Goal: Task Accomplishment & Management: Use online tool/utility

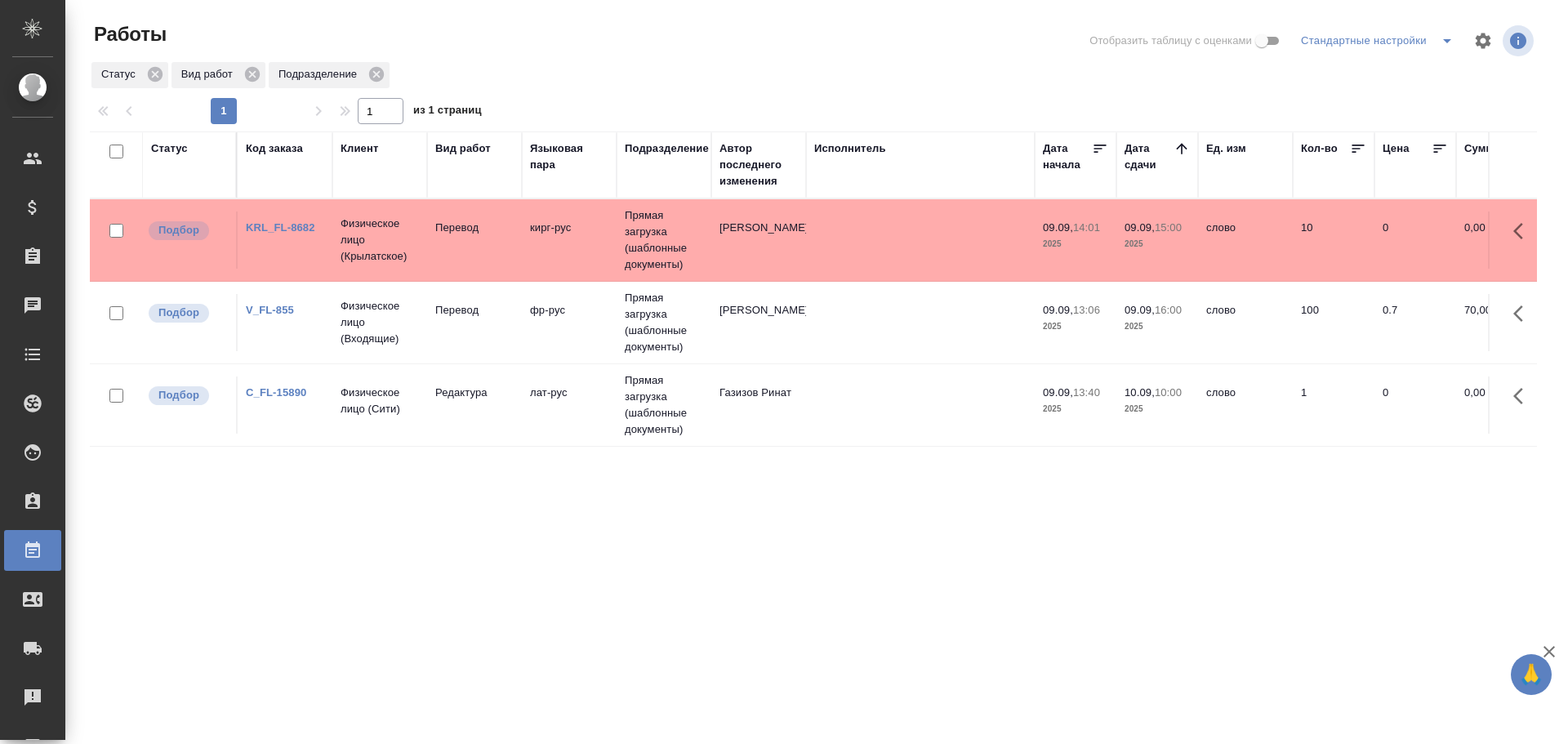
click at [472, 260] on td "Перевод" at bounding box center [474, 240] width 95 height 57
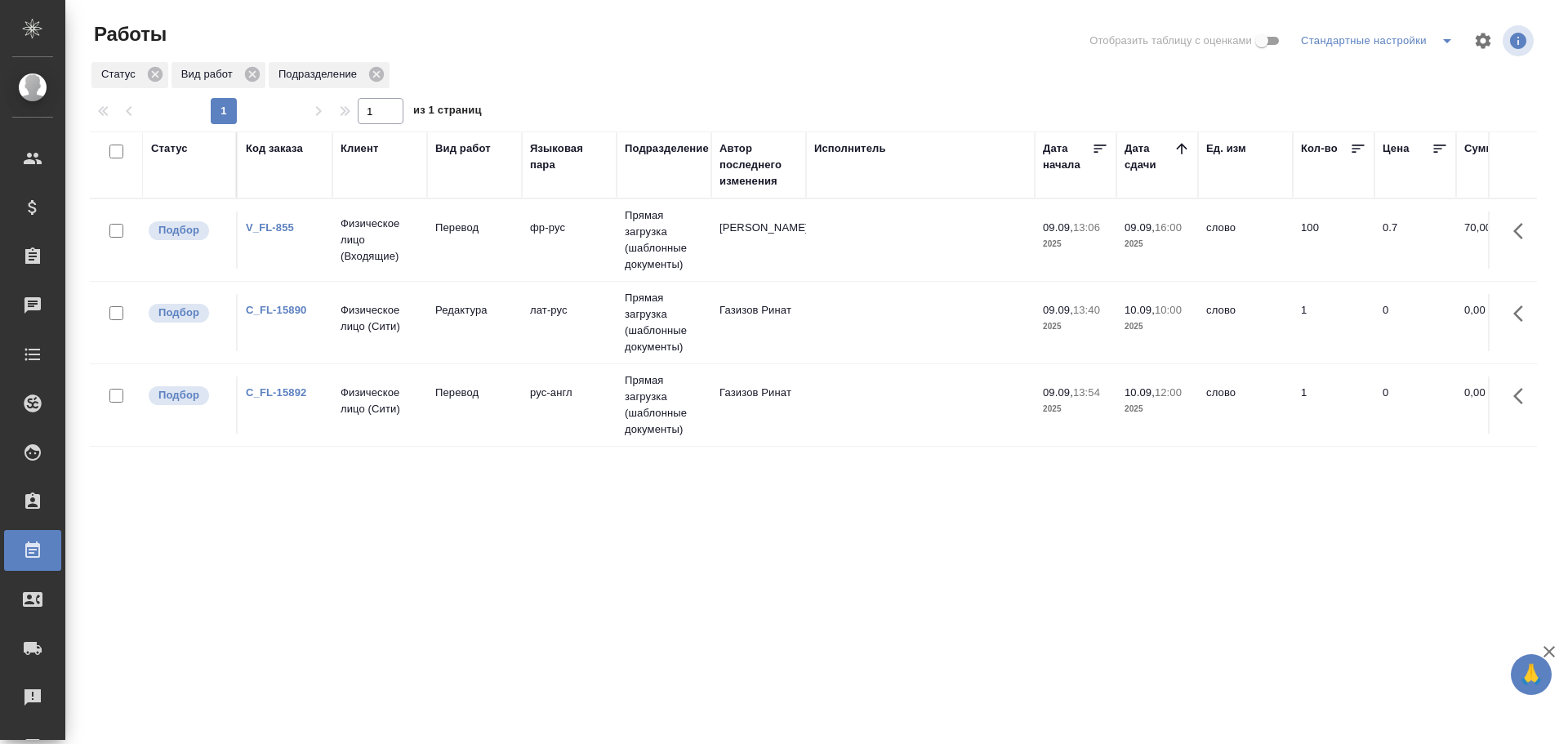
click at [308, 408] on td "C_FL-15892" at bounding box center [285, 405] width 95 height 57
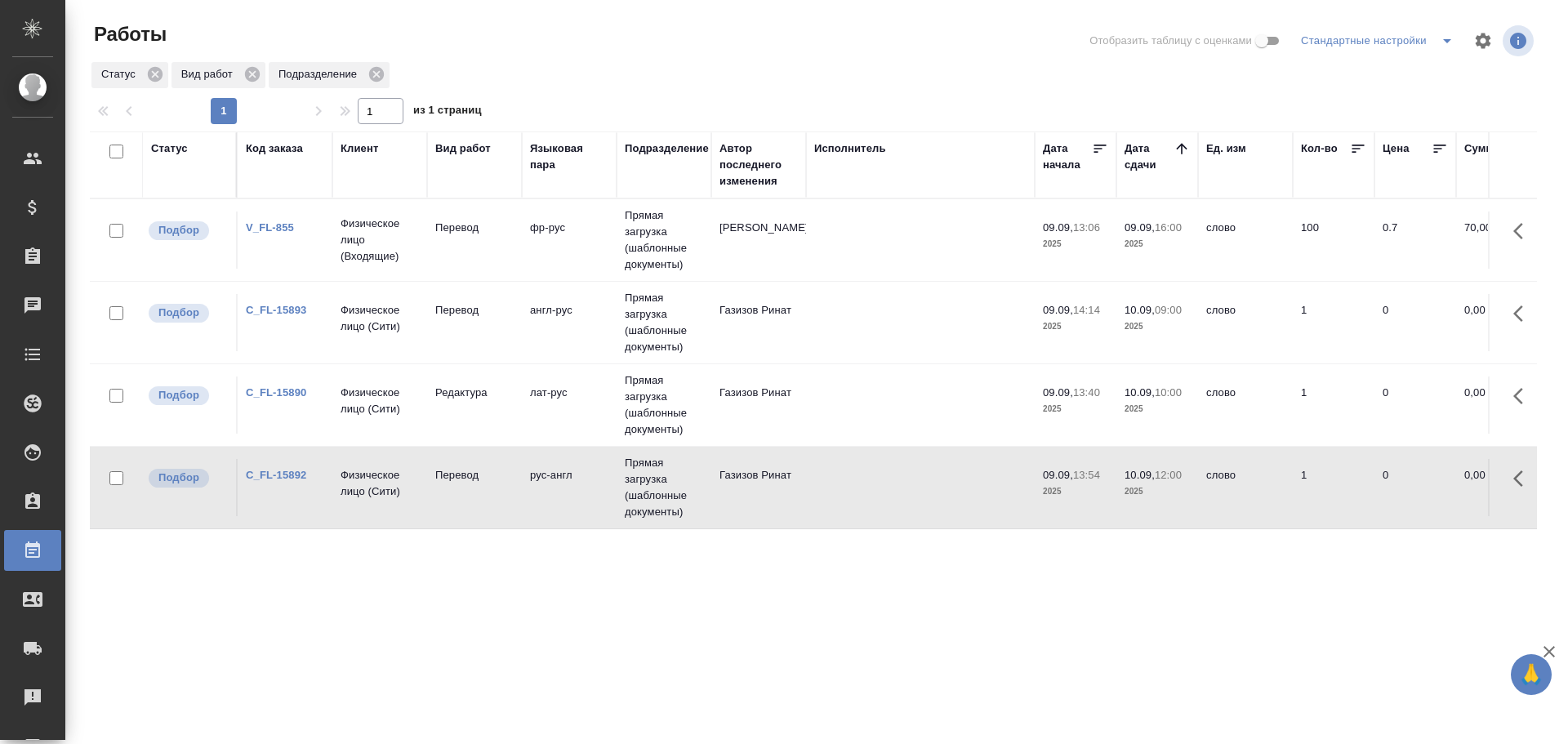
click at [555, 315] on td "англ-рус" at bounding box center [569, 322] width 95 height 57
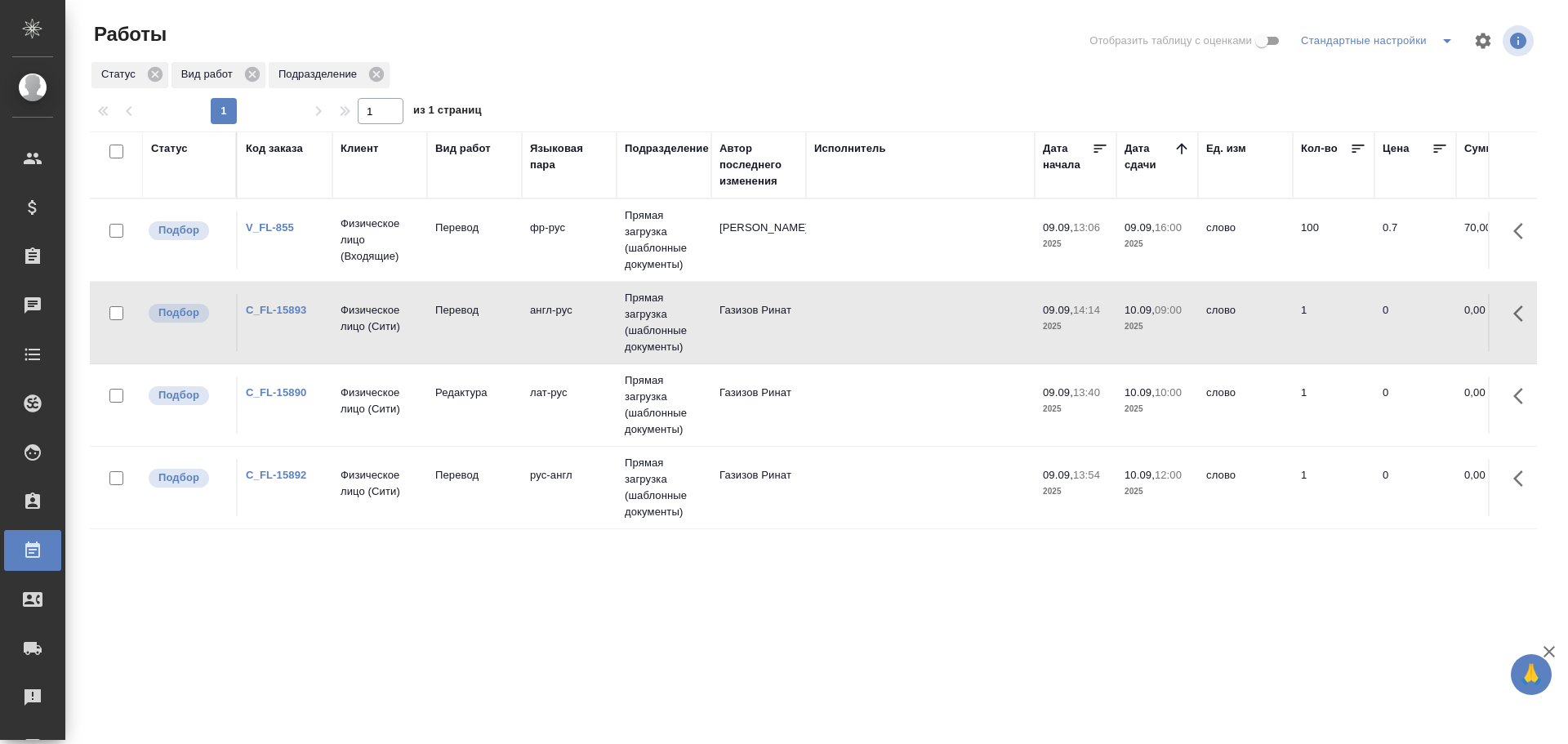
click at [555, 315] on td "англ-рус" at bounding box center [569, 322] width 95 height 57
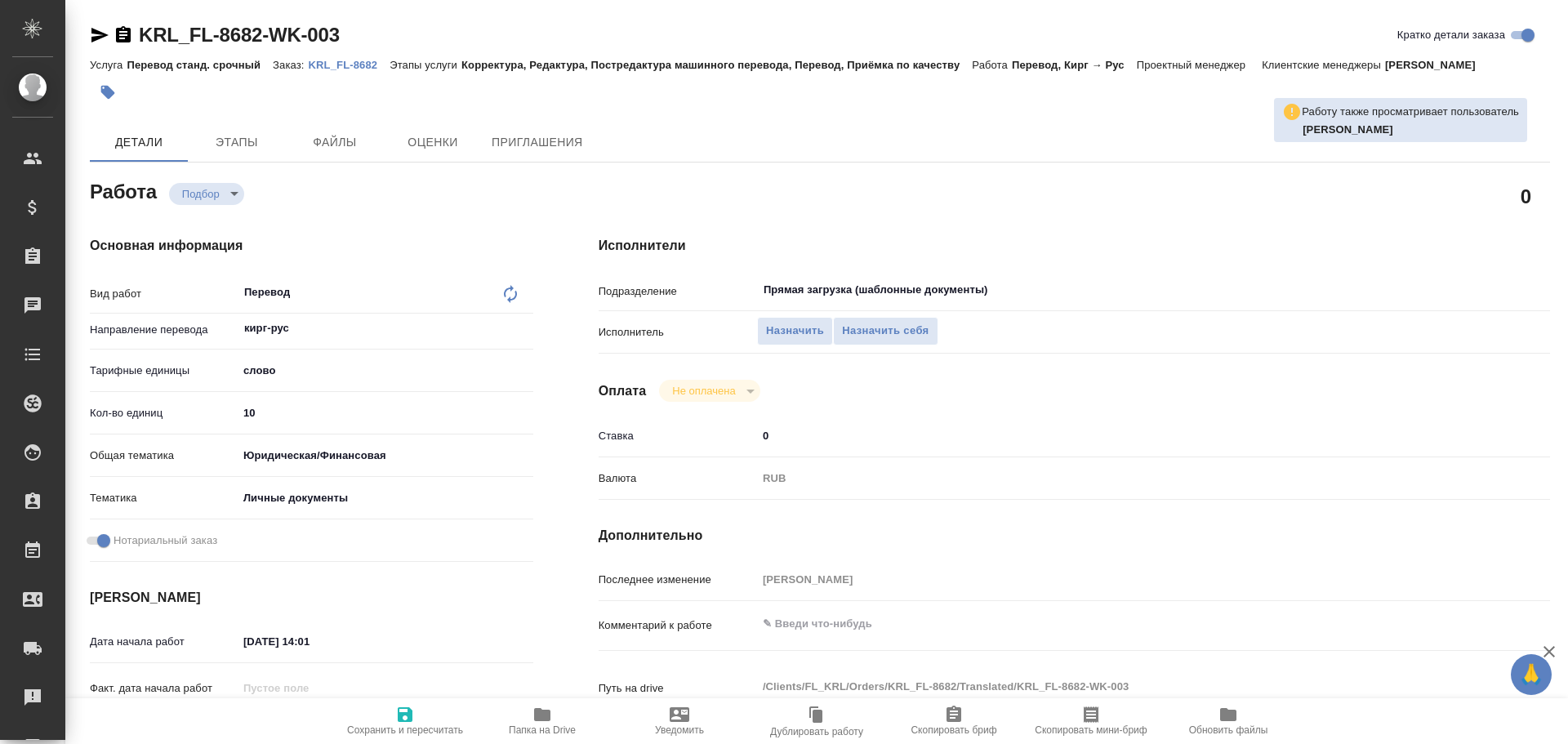
type textarea "x"
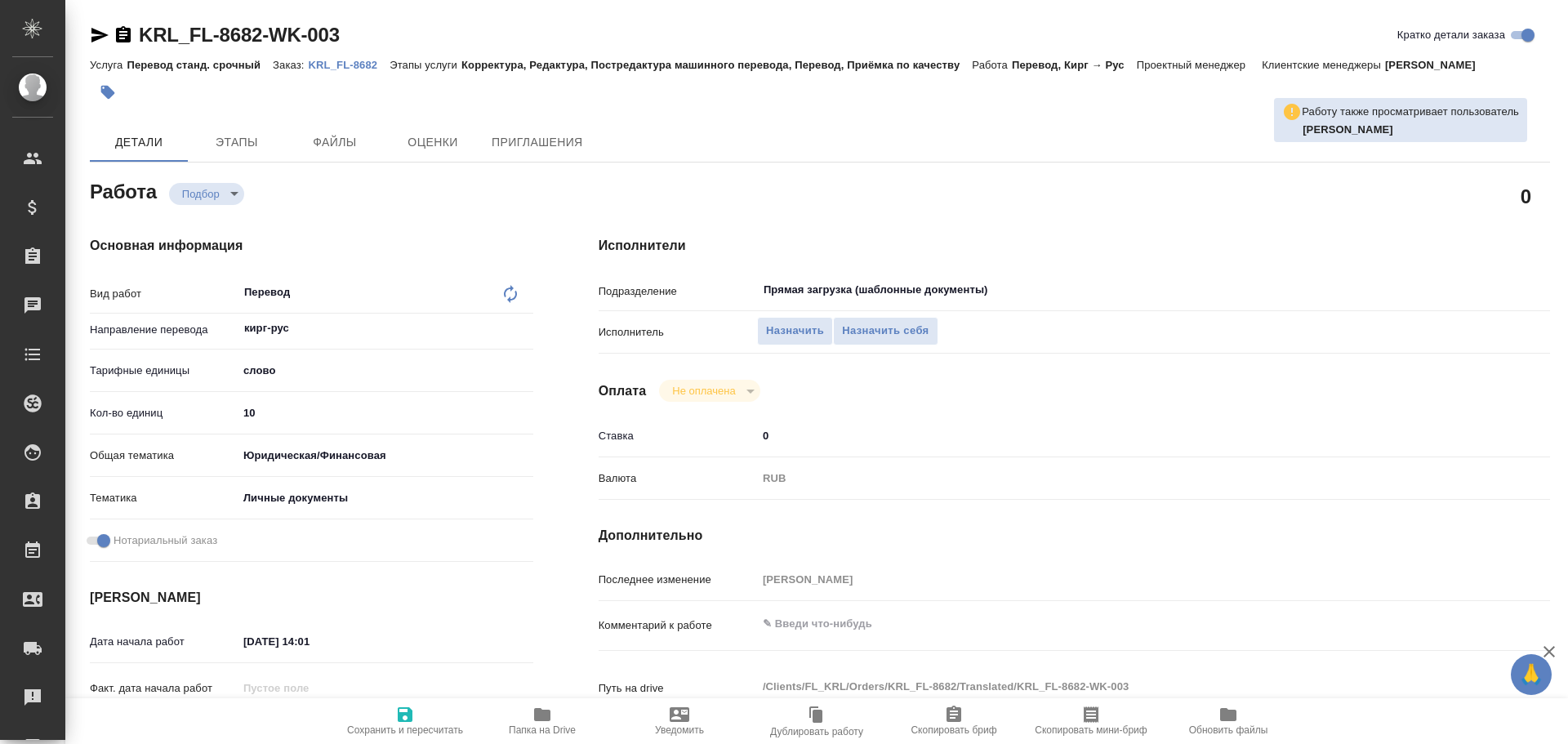
type textarea "x"
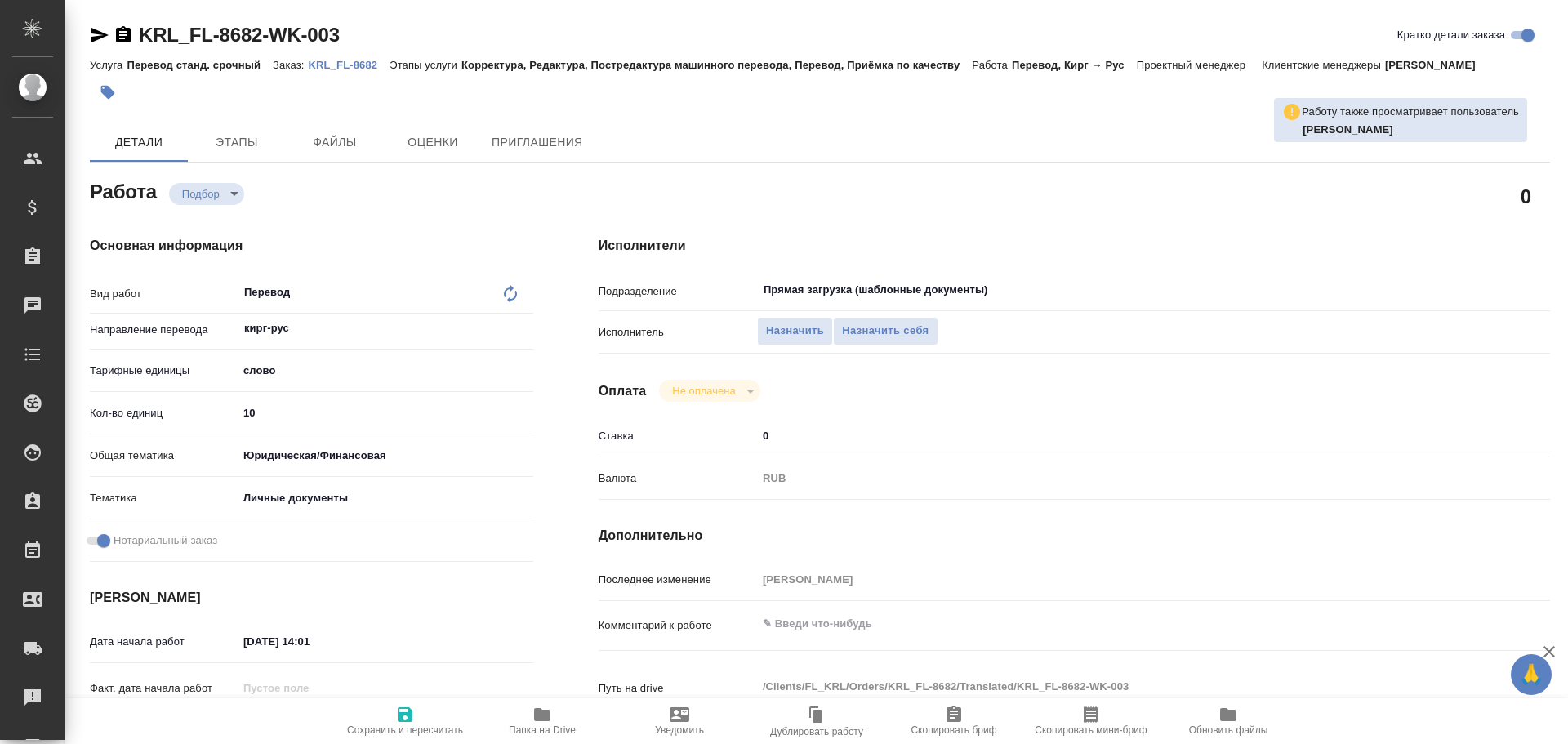
type textarea "x"
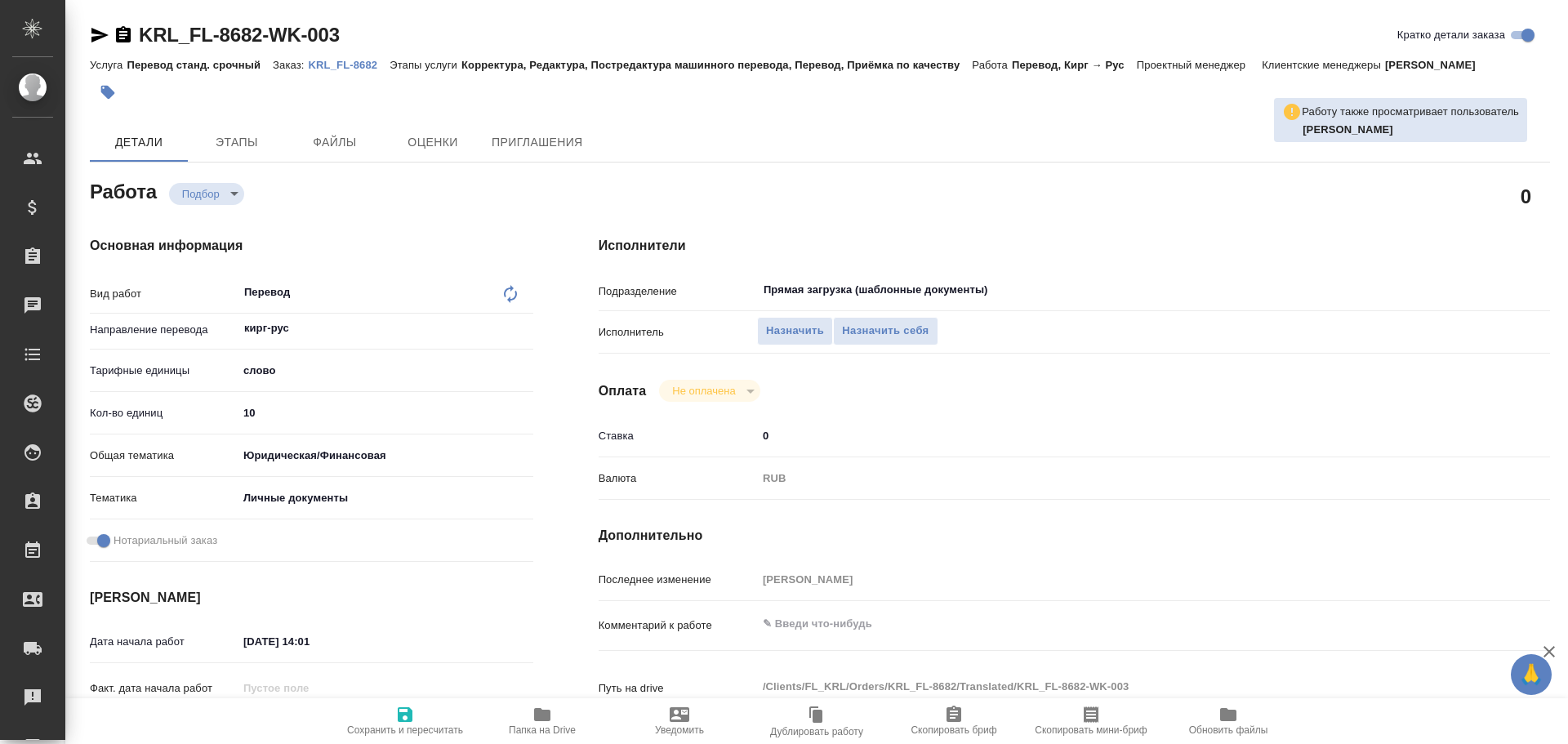
type textarea "x"
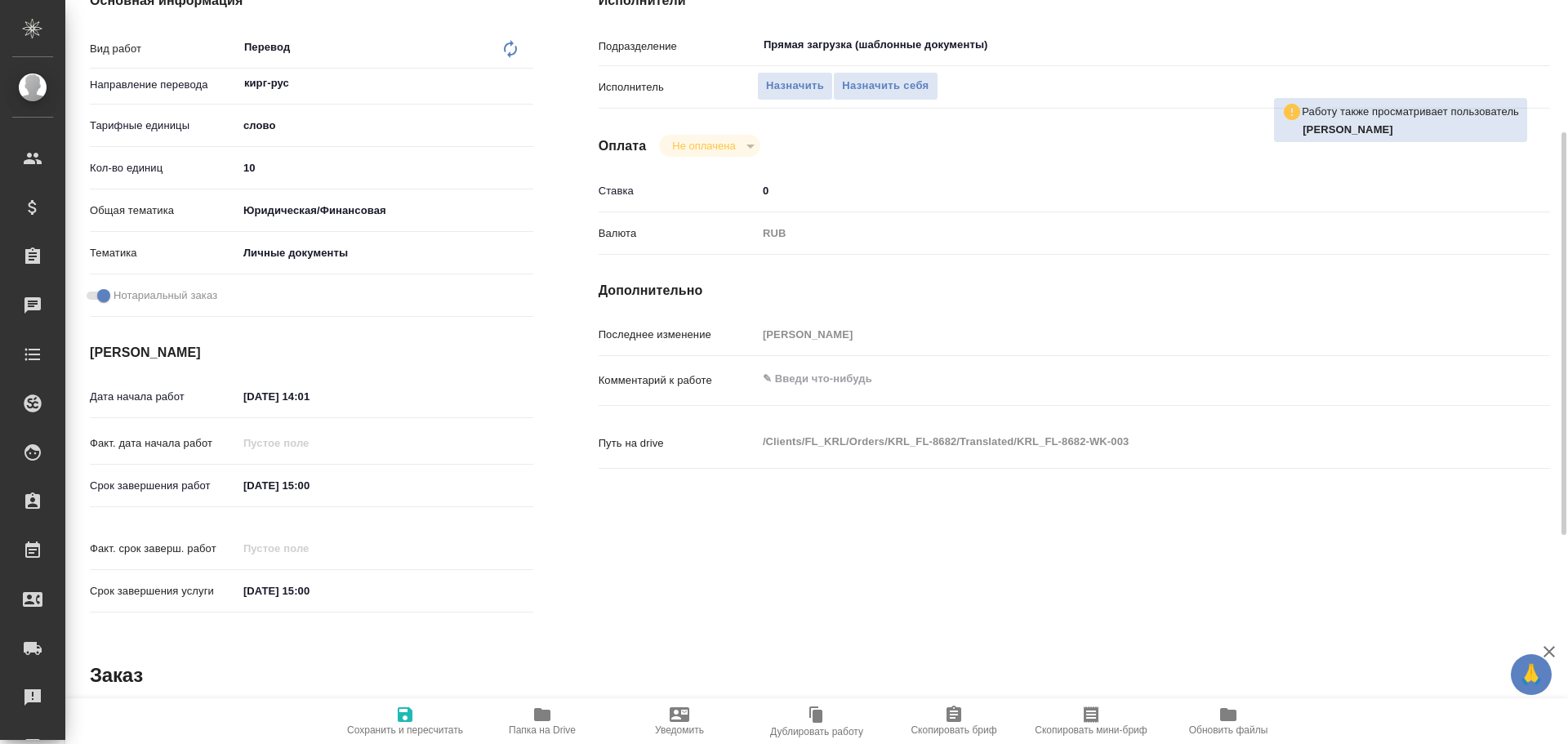
scroll to position [630, 0]
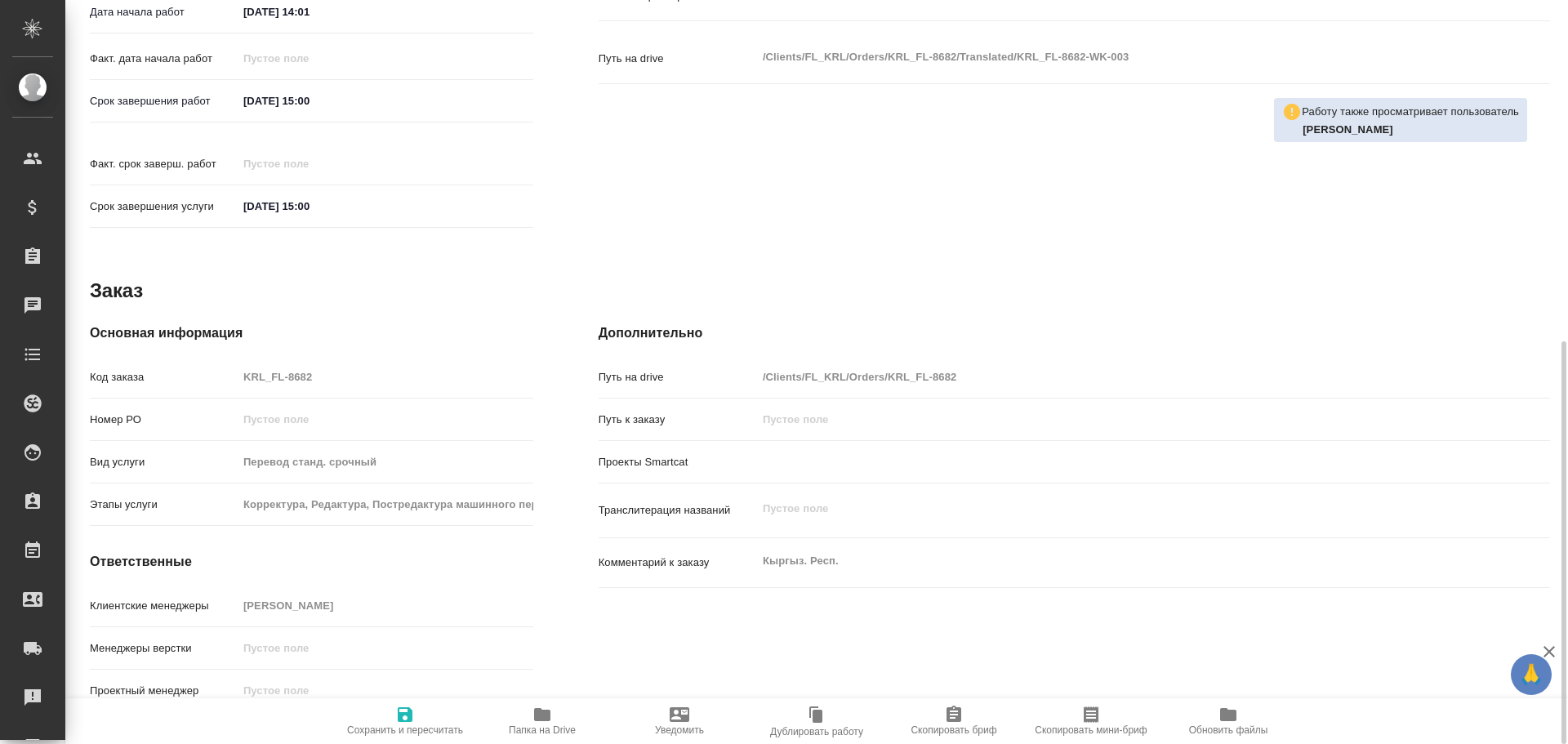
type textarea "x"
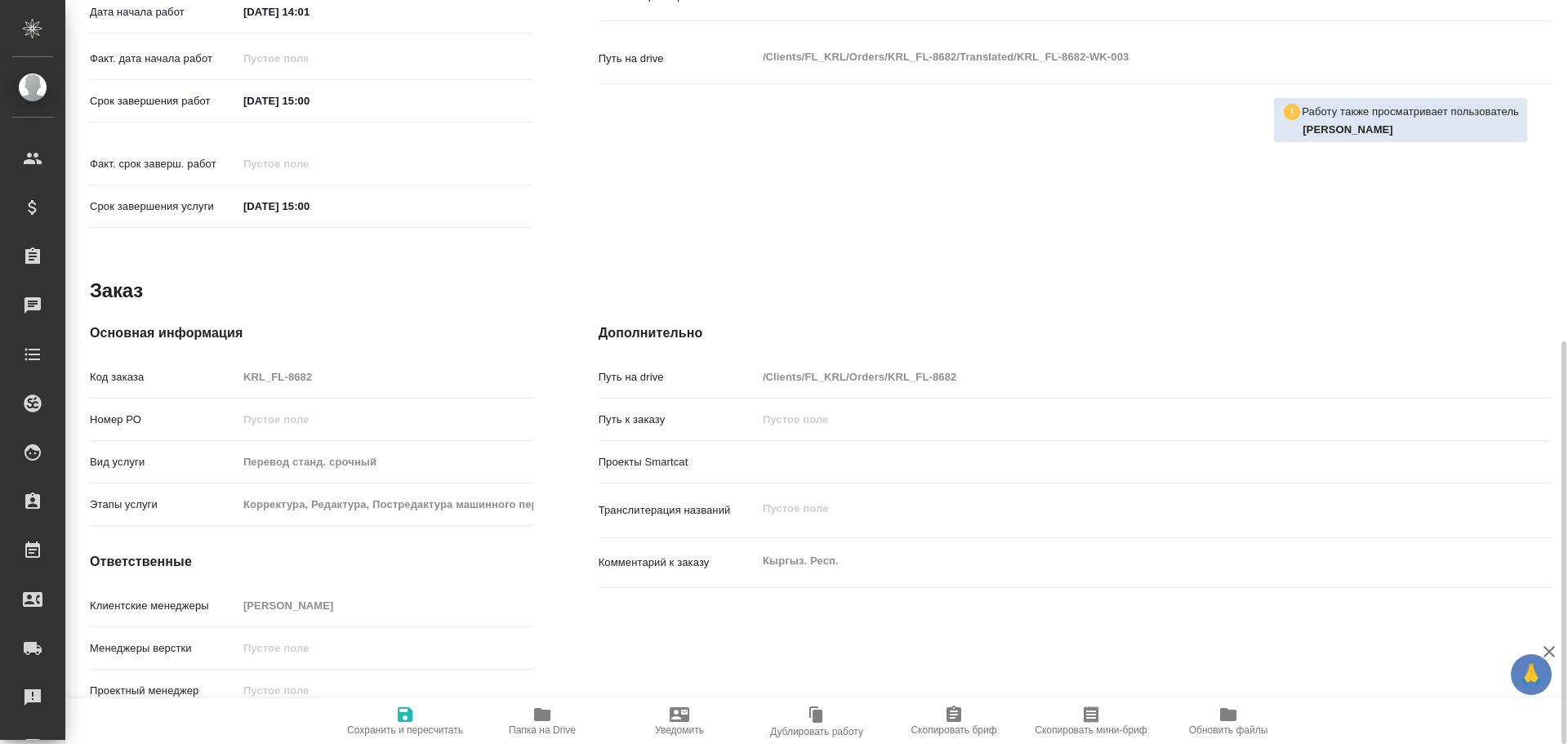
click at [523, 719] on span "Папка на Drive" at bounding box center [543, 721] width 118 height 31
type textarea "x"
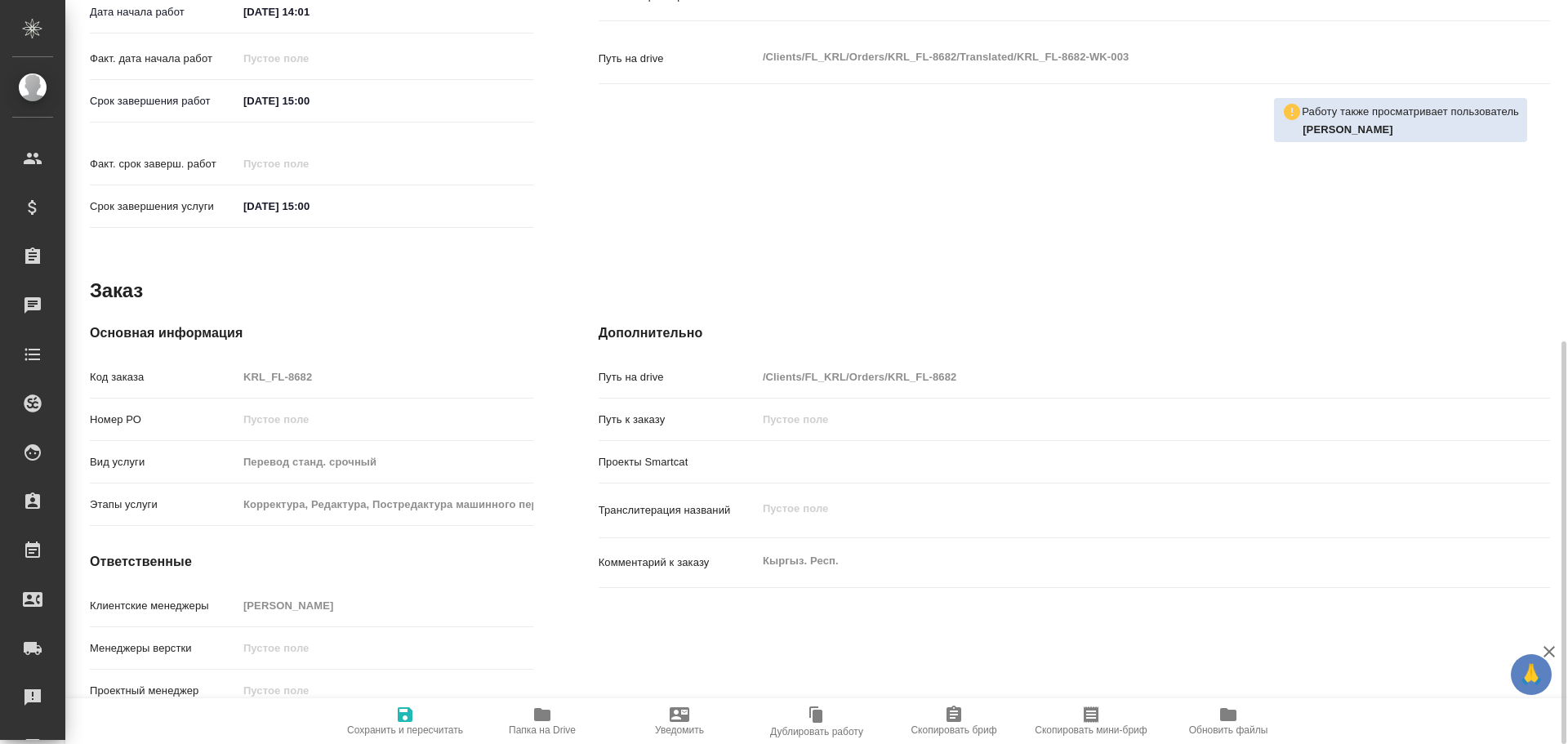
type textarea "x"
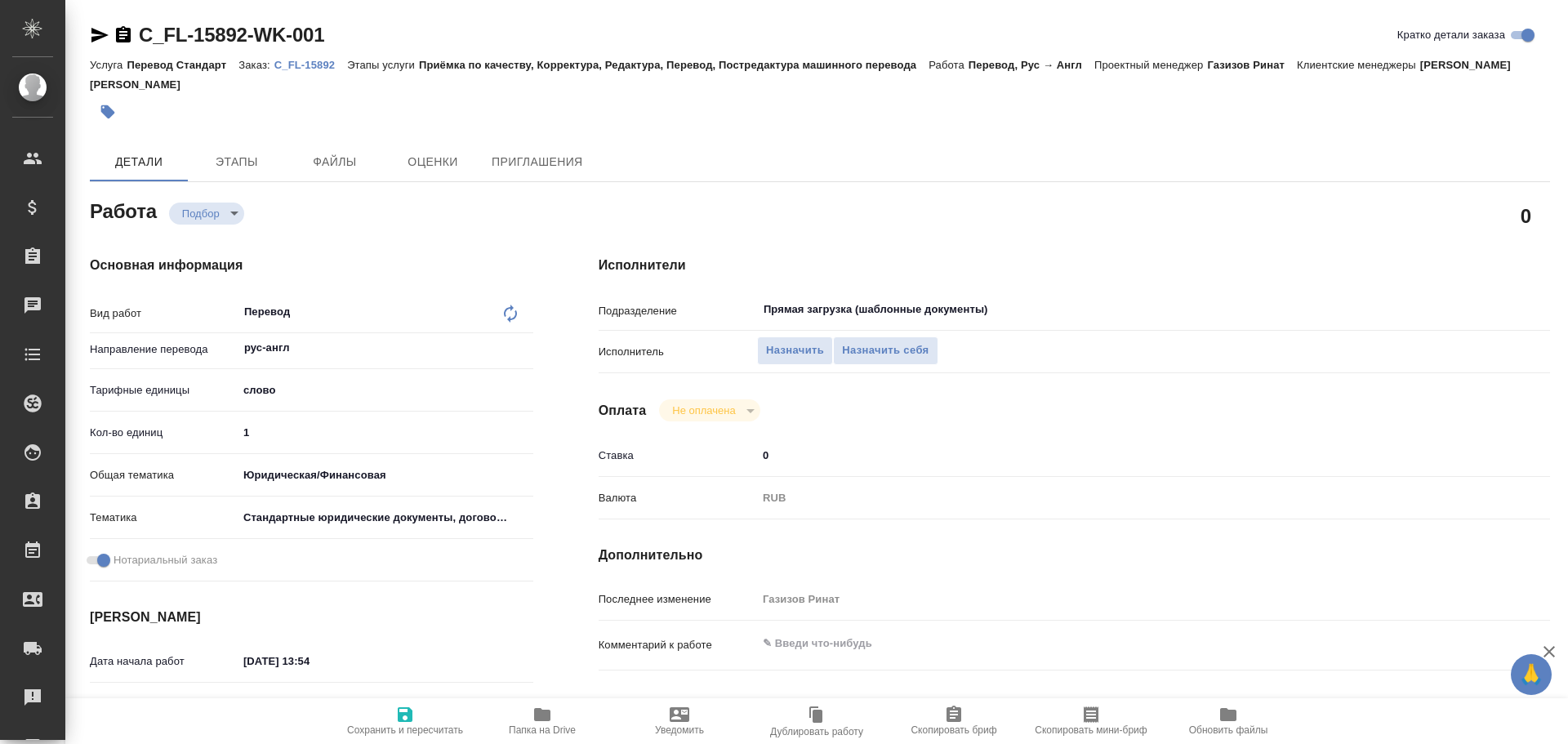
scroll to position [630, 0]
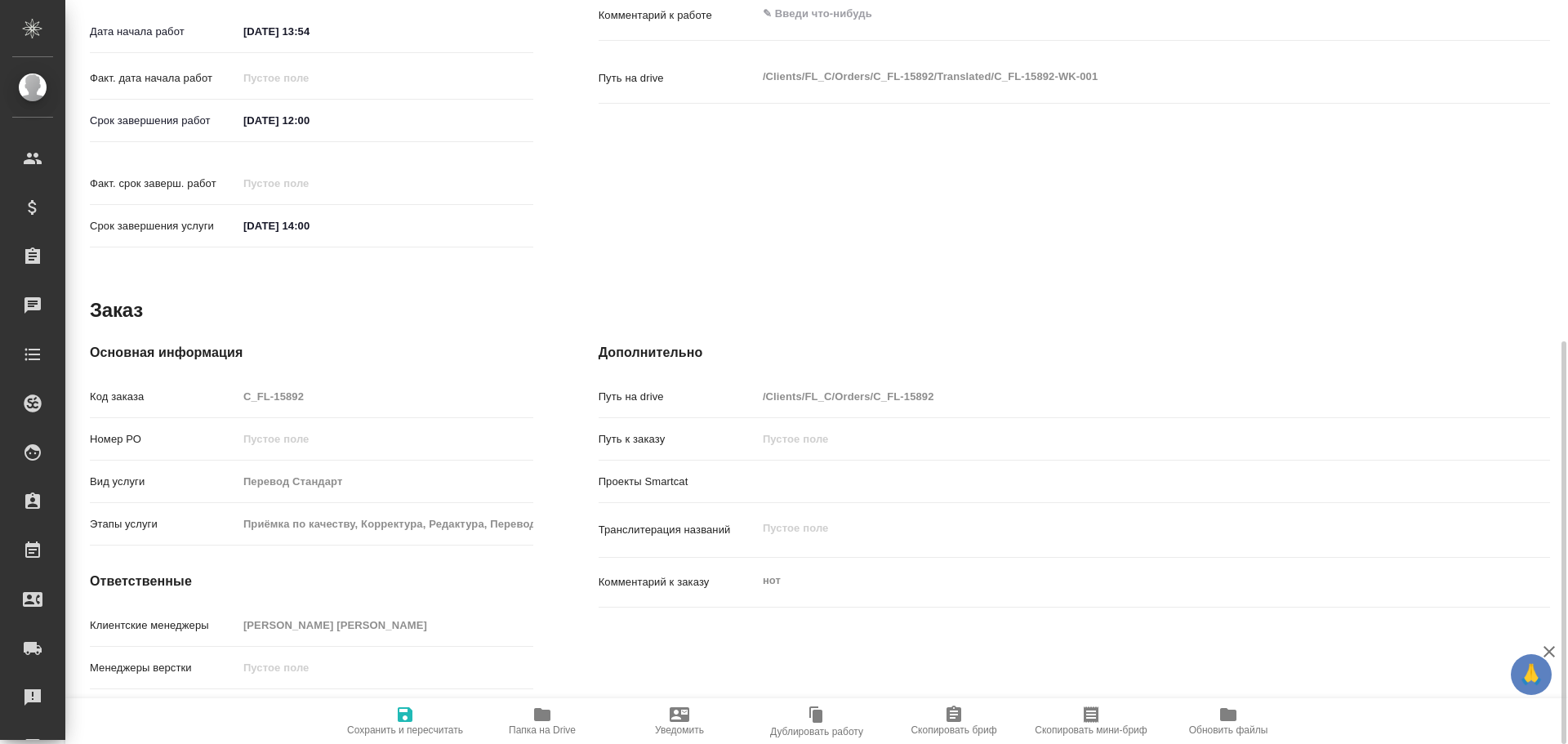
type textarea "x"
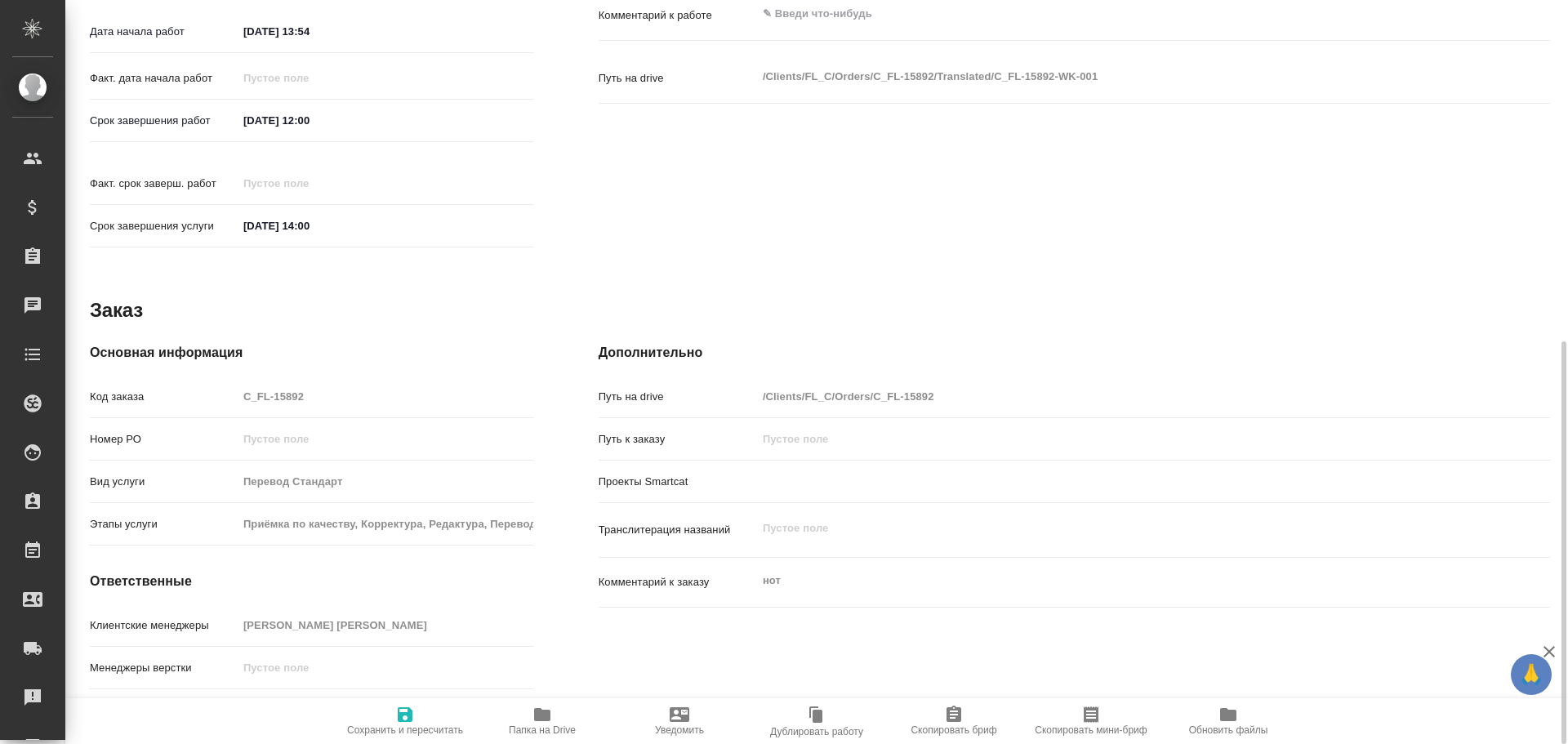
type textarea "x"
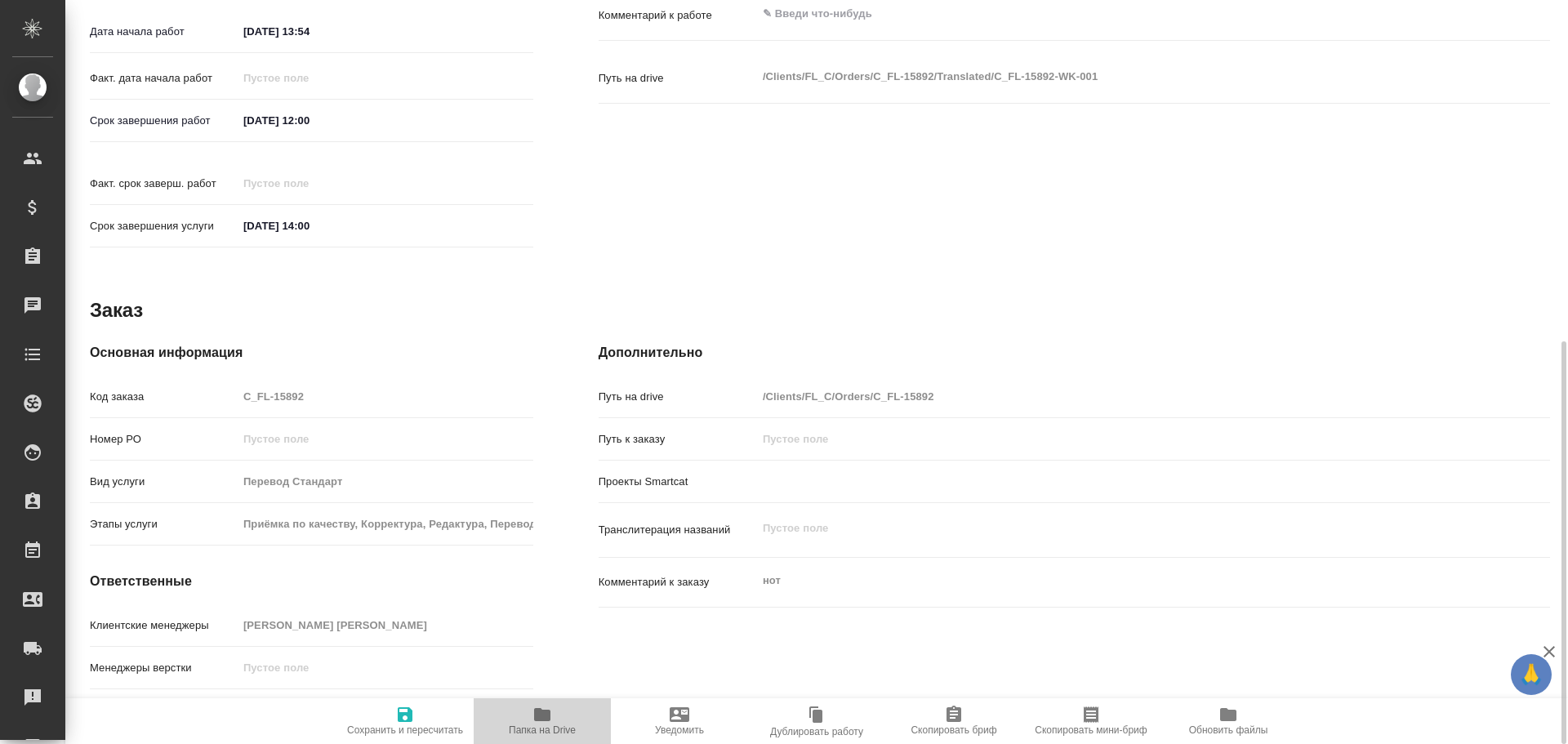
click at [539, 718] on icon "button" at bounding box center [542, 715] width 16 height 14
type textarea "x"
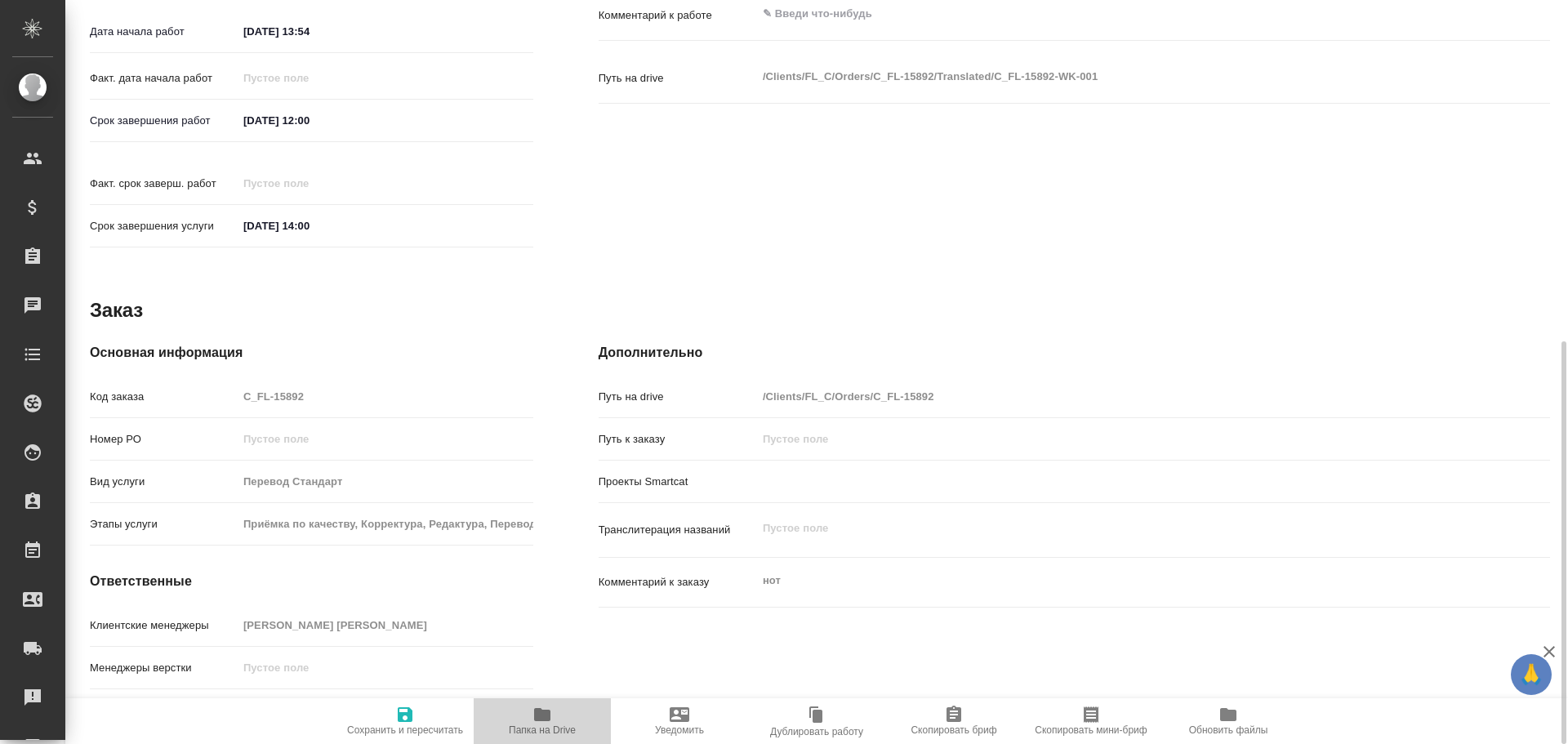
type textarea "x"
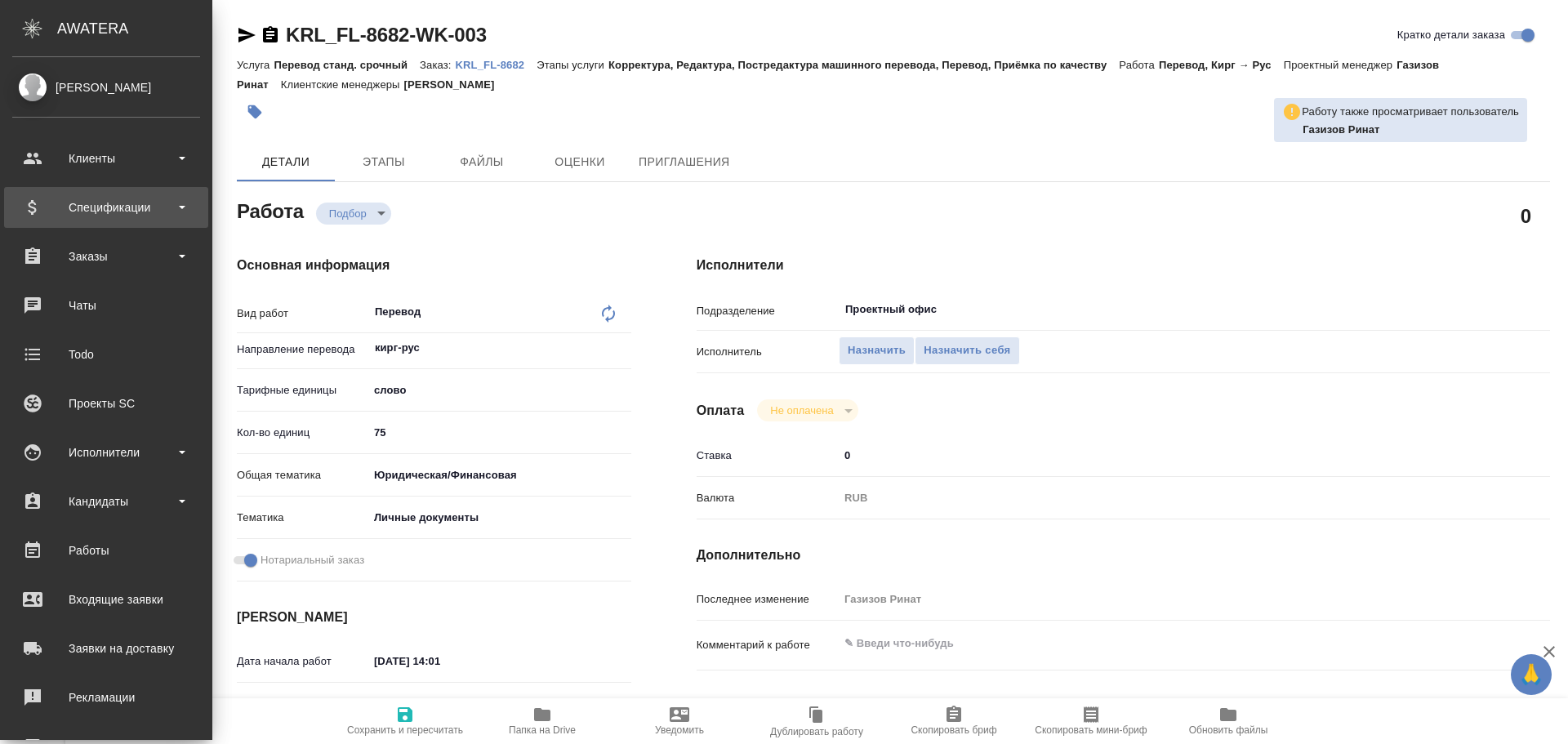
type textarea "x"
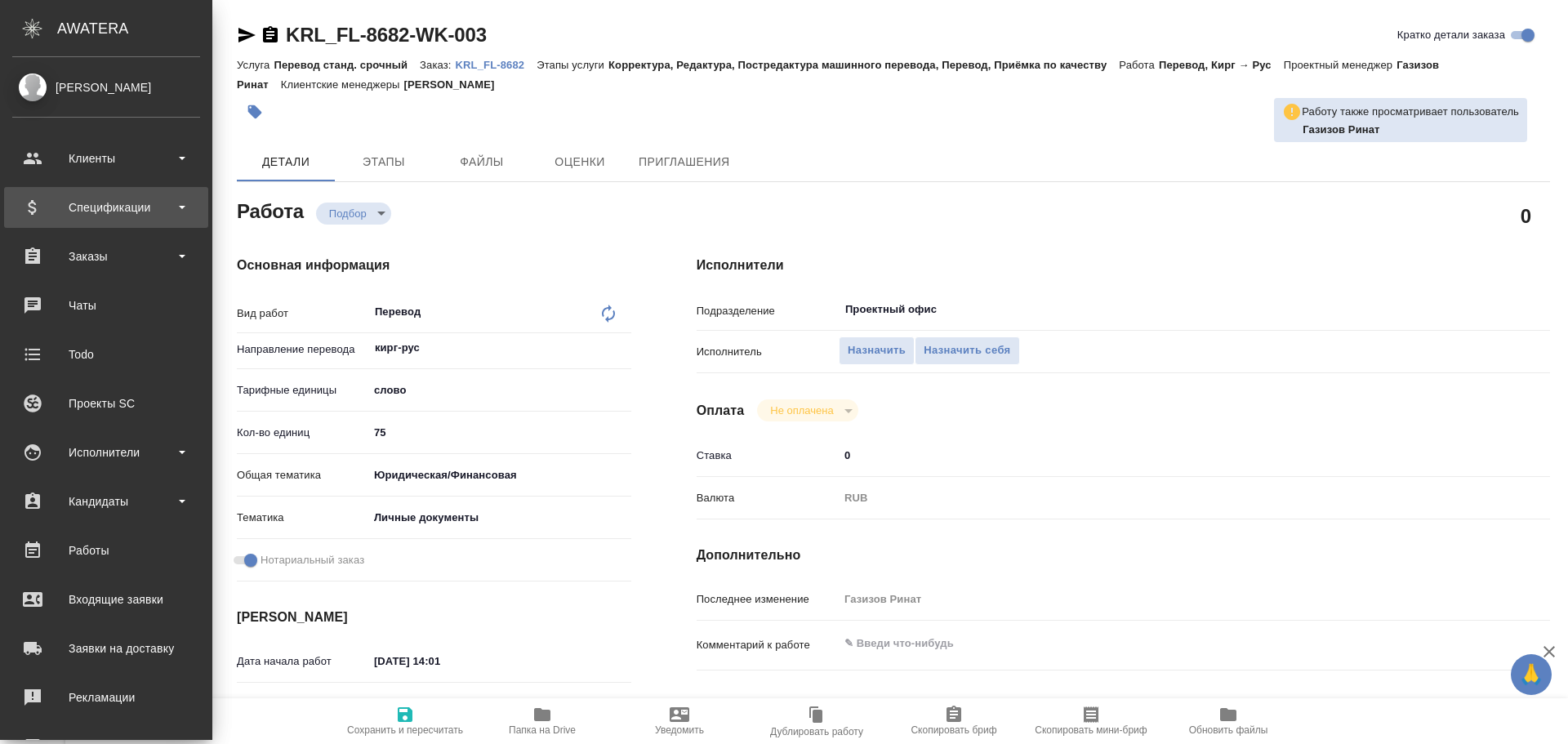
type textarea "x"
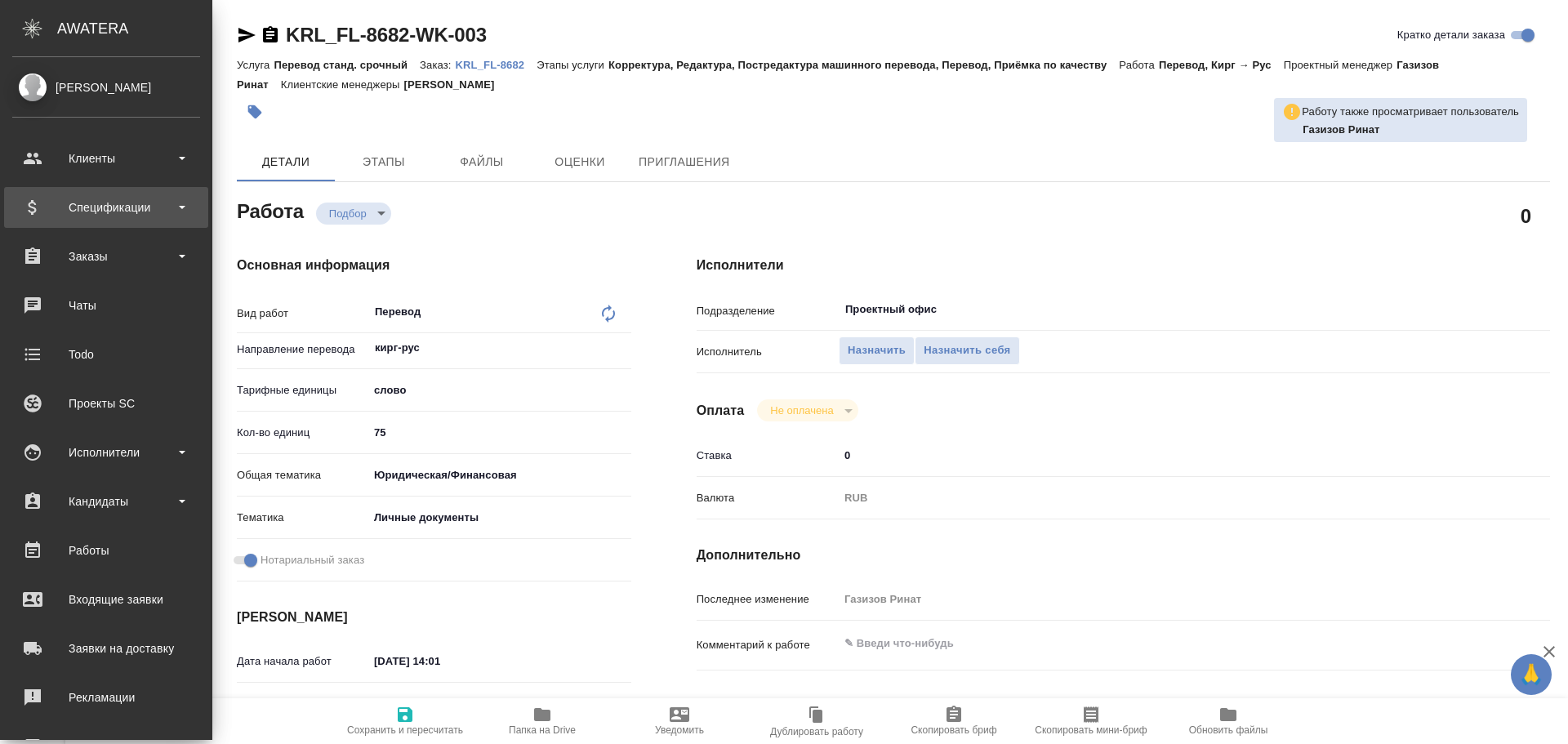
type textarea "x"
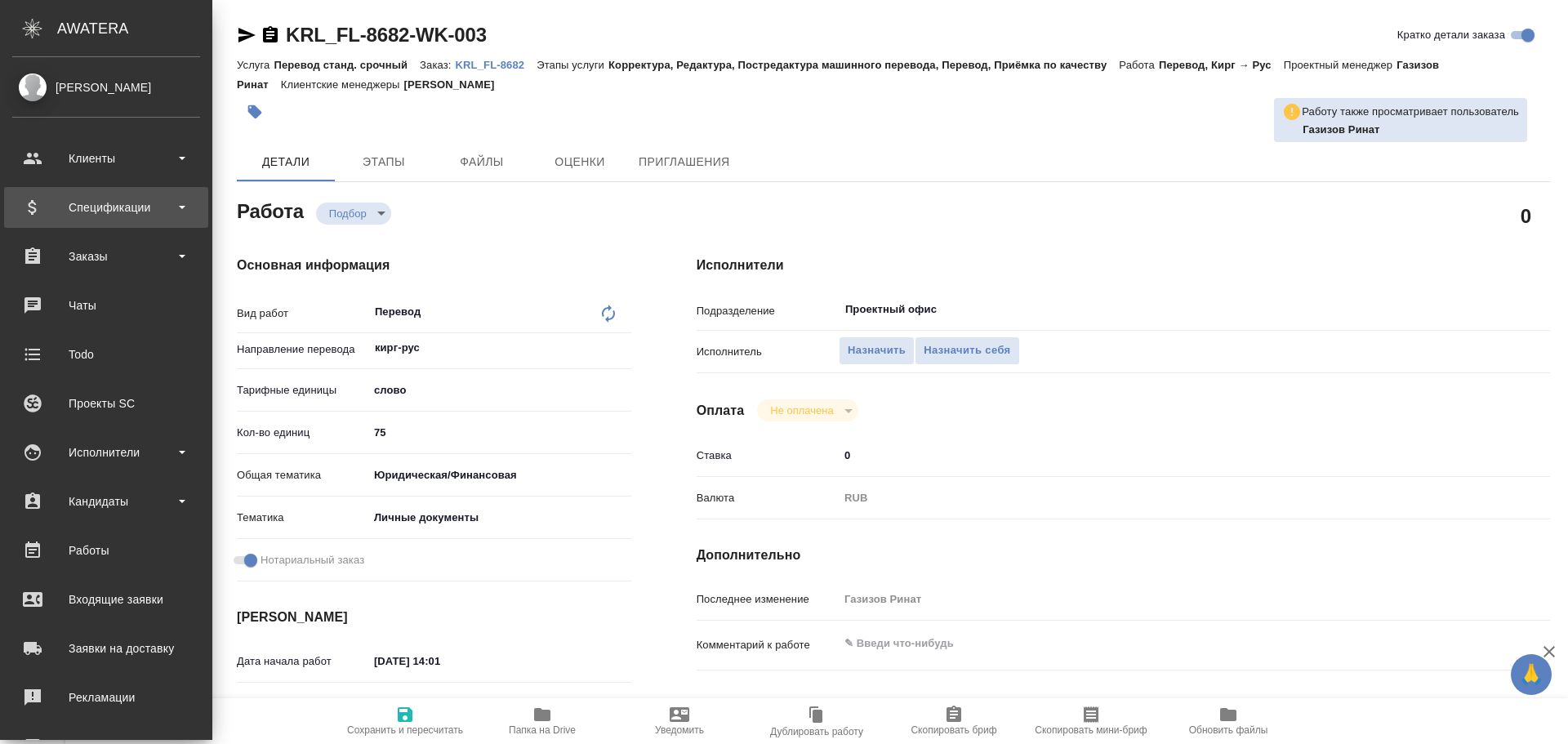
type textarea "x"
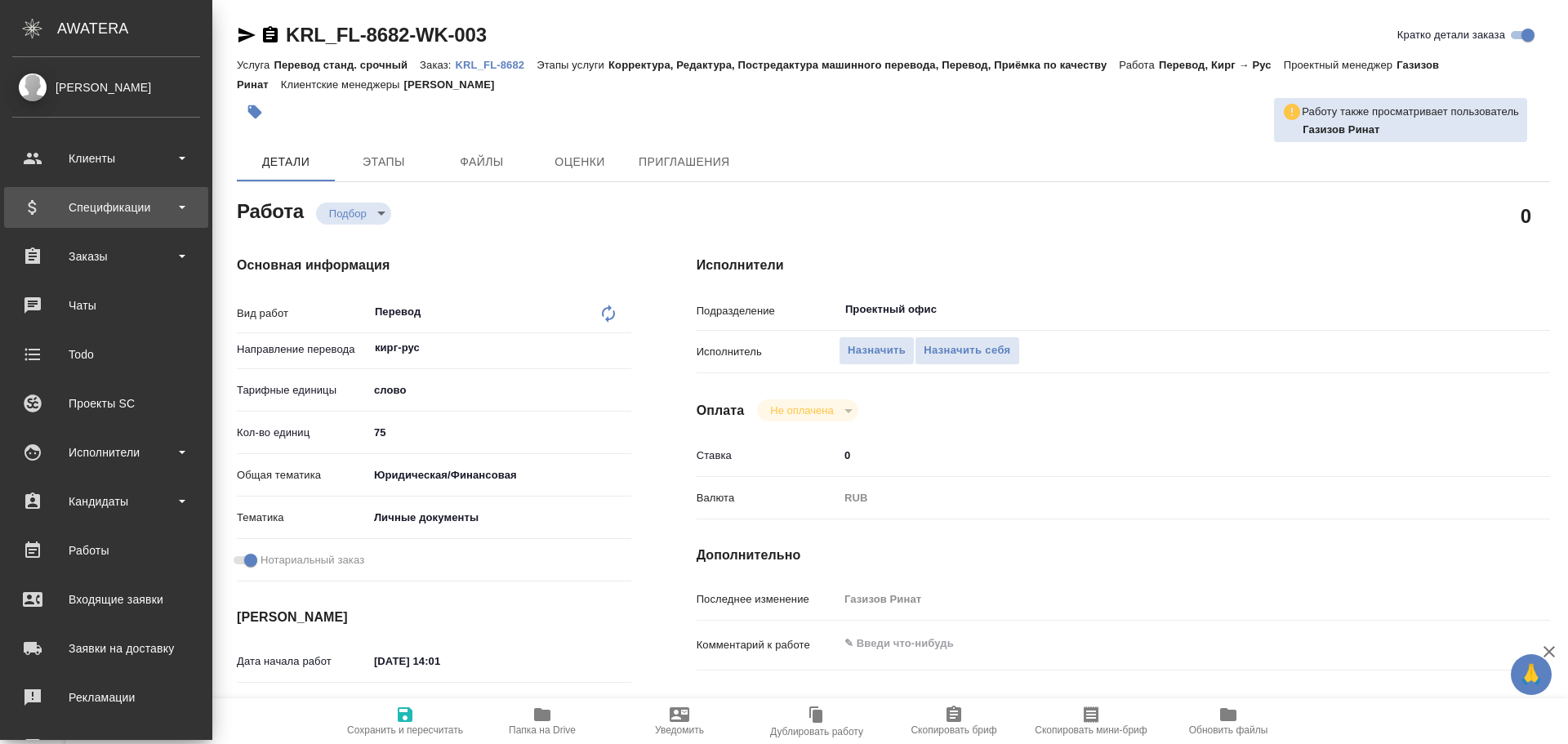
type textarea "x"
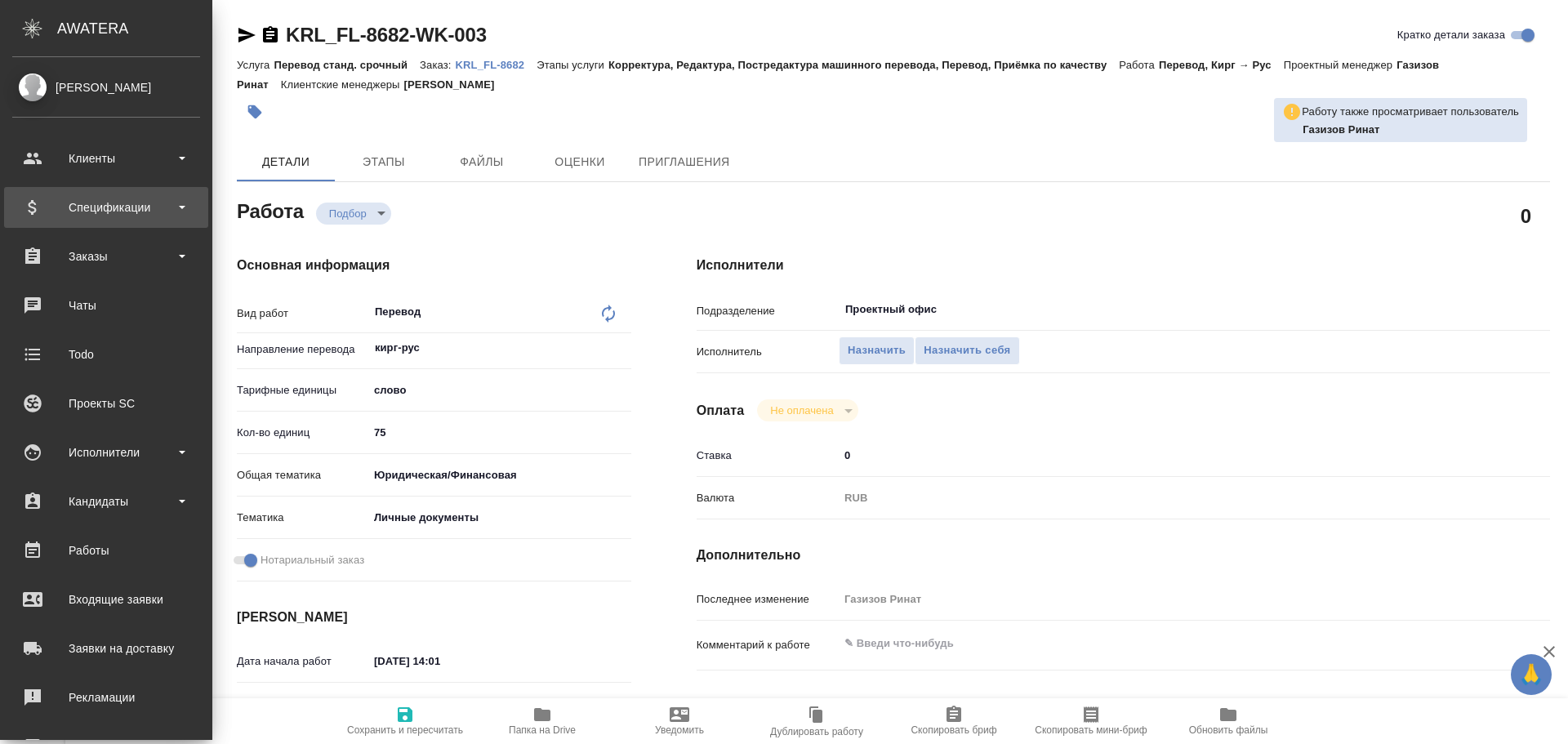
type textarea "x"
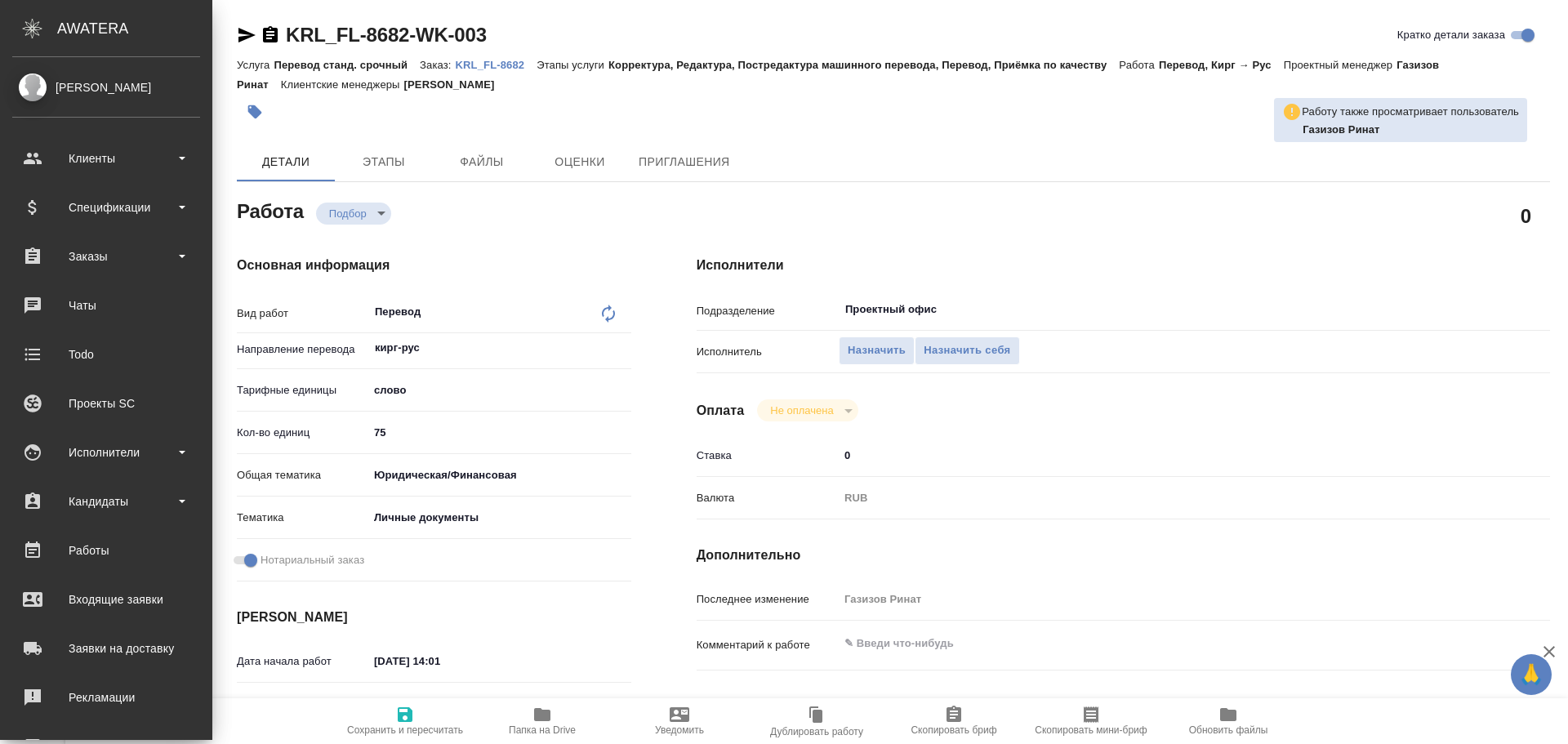
type textarea "x"
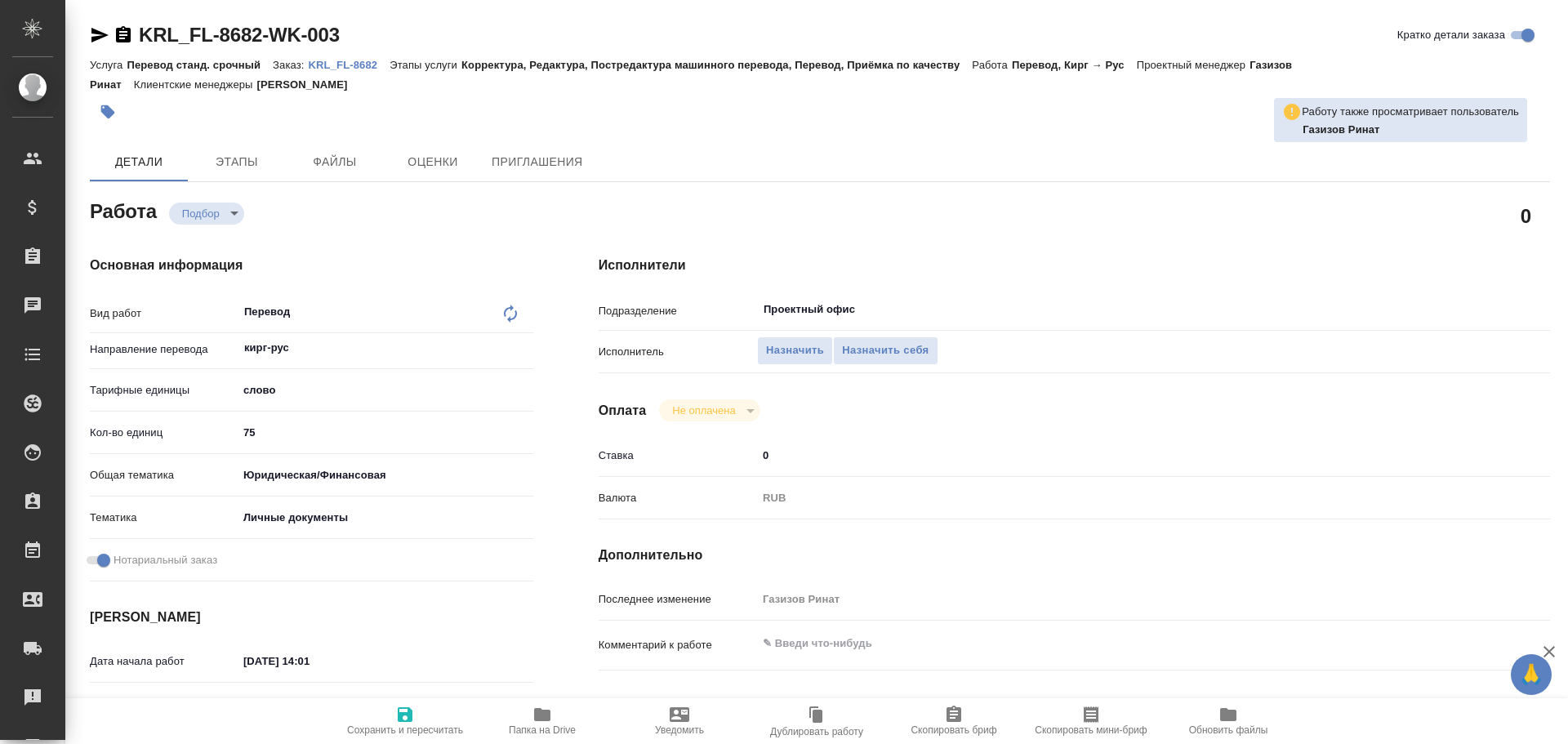
type textarea "x"
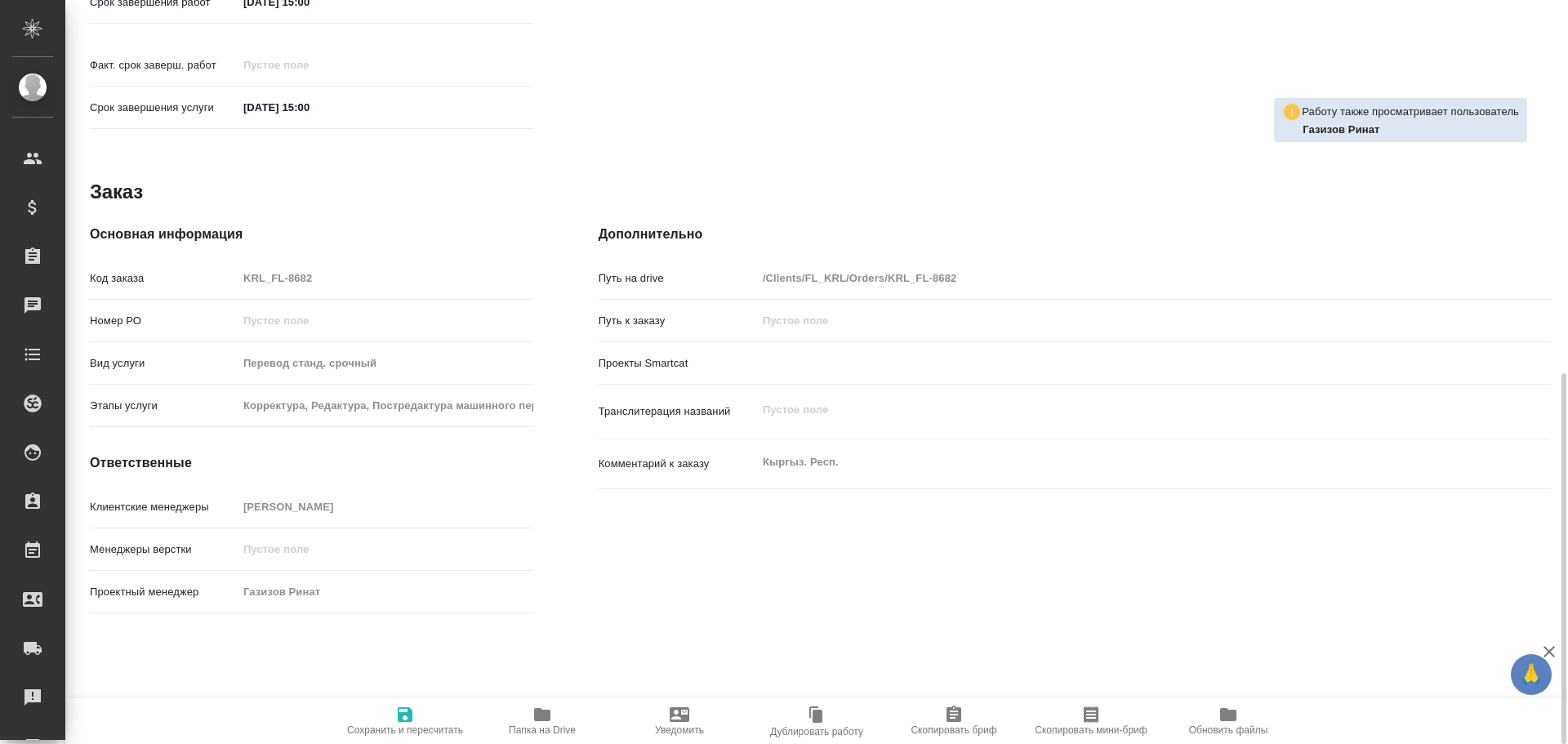
scroll to position [754, 0]
type textarea "x"
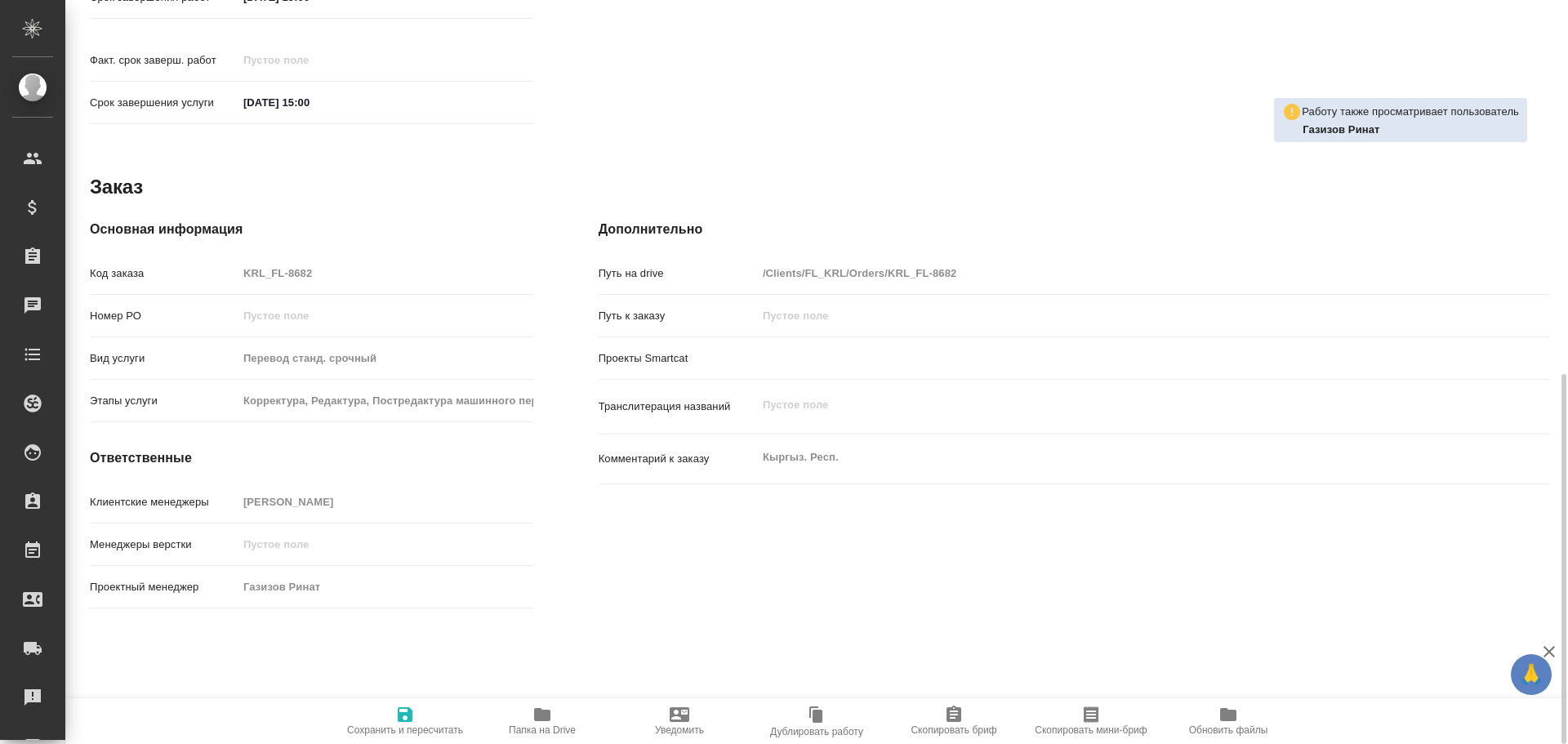
type textarea "x"
click at [536, 719] on icon "button" at bounding box center [542, 715] width 16 height 14
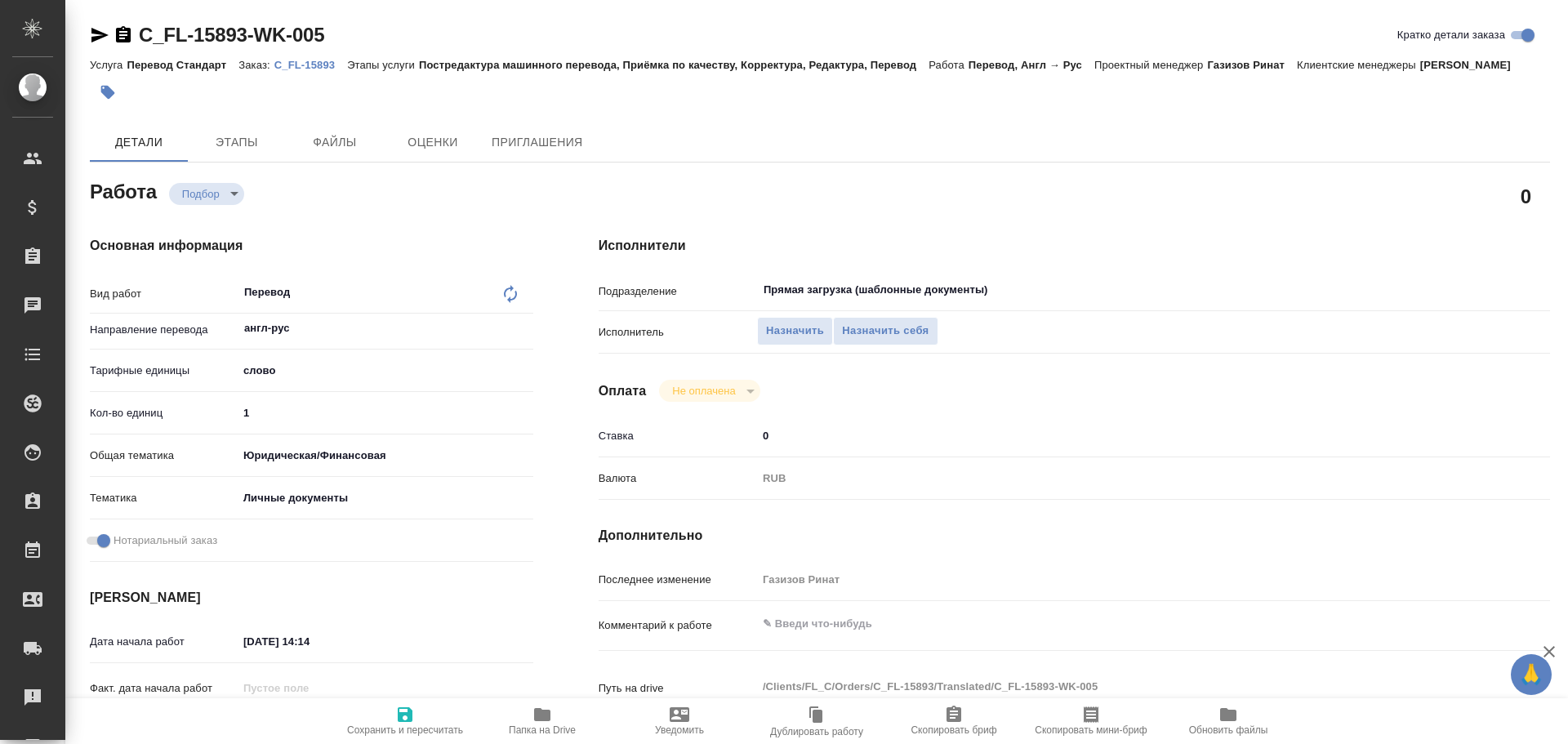
type textarea "x"
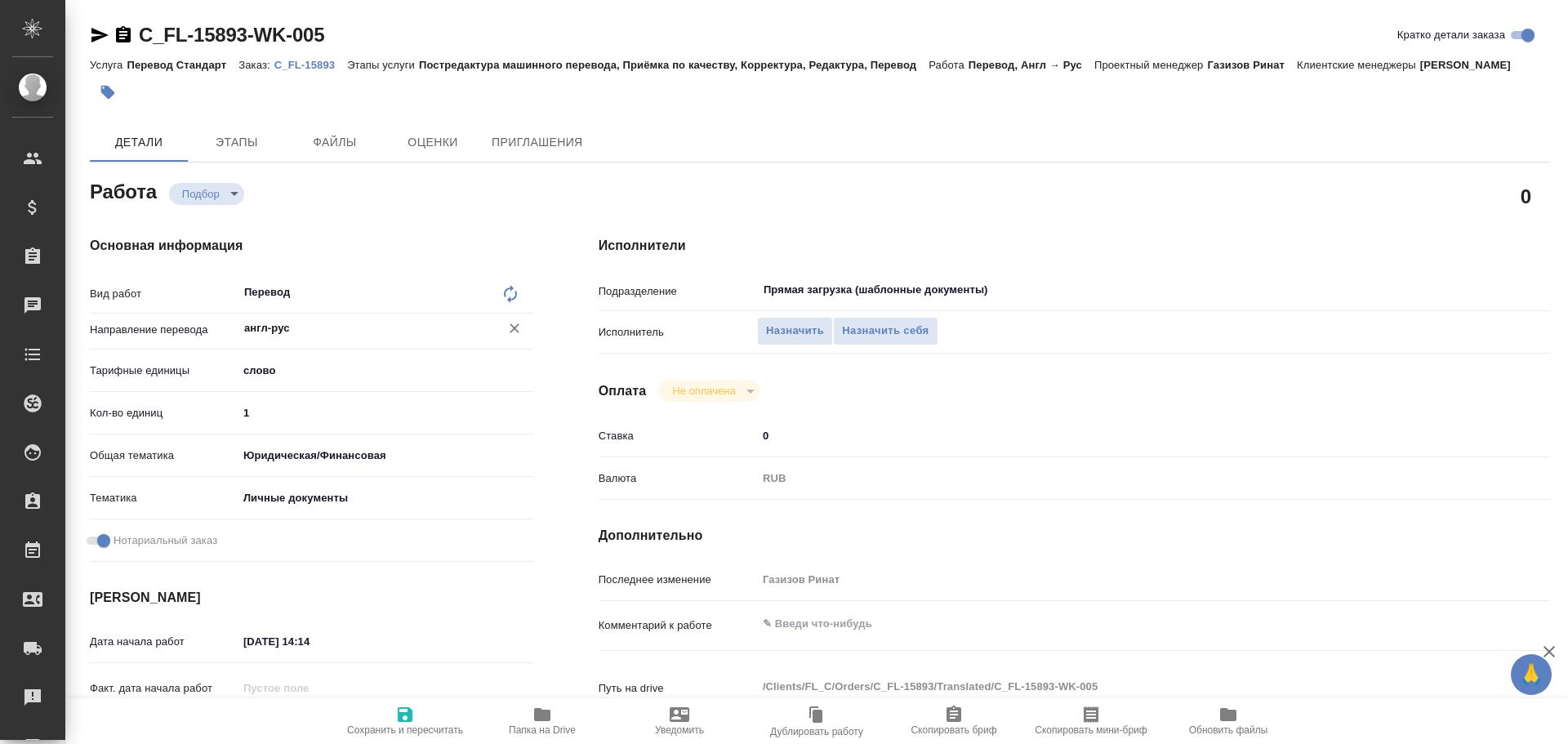
type textarea "x"
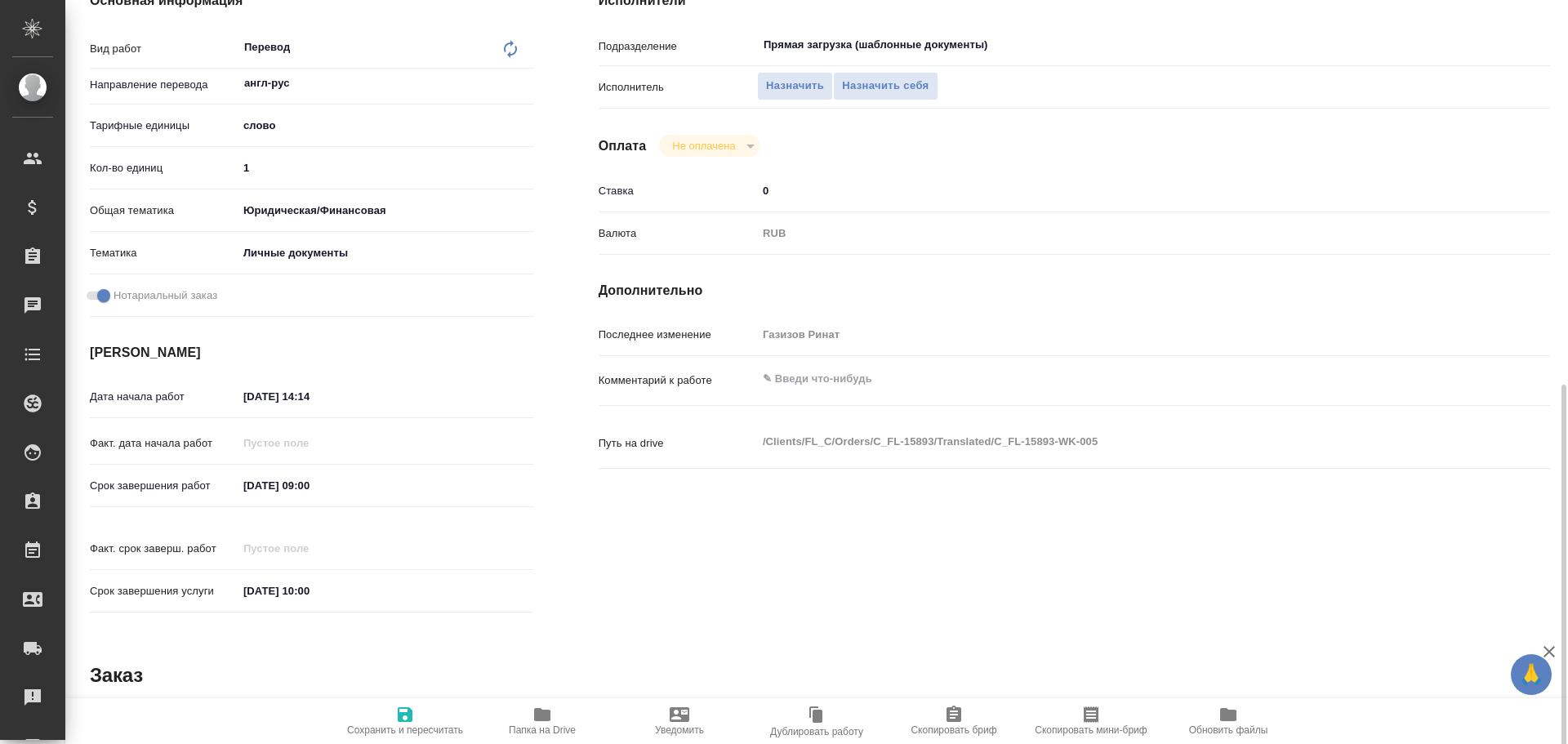
scroll to position [630, 0]
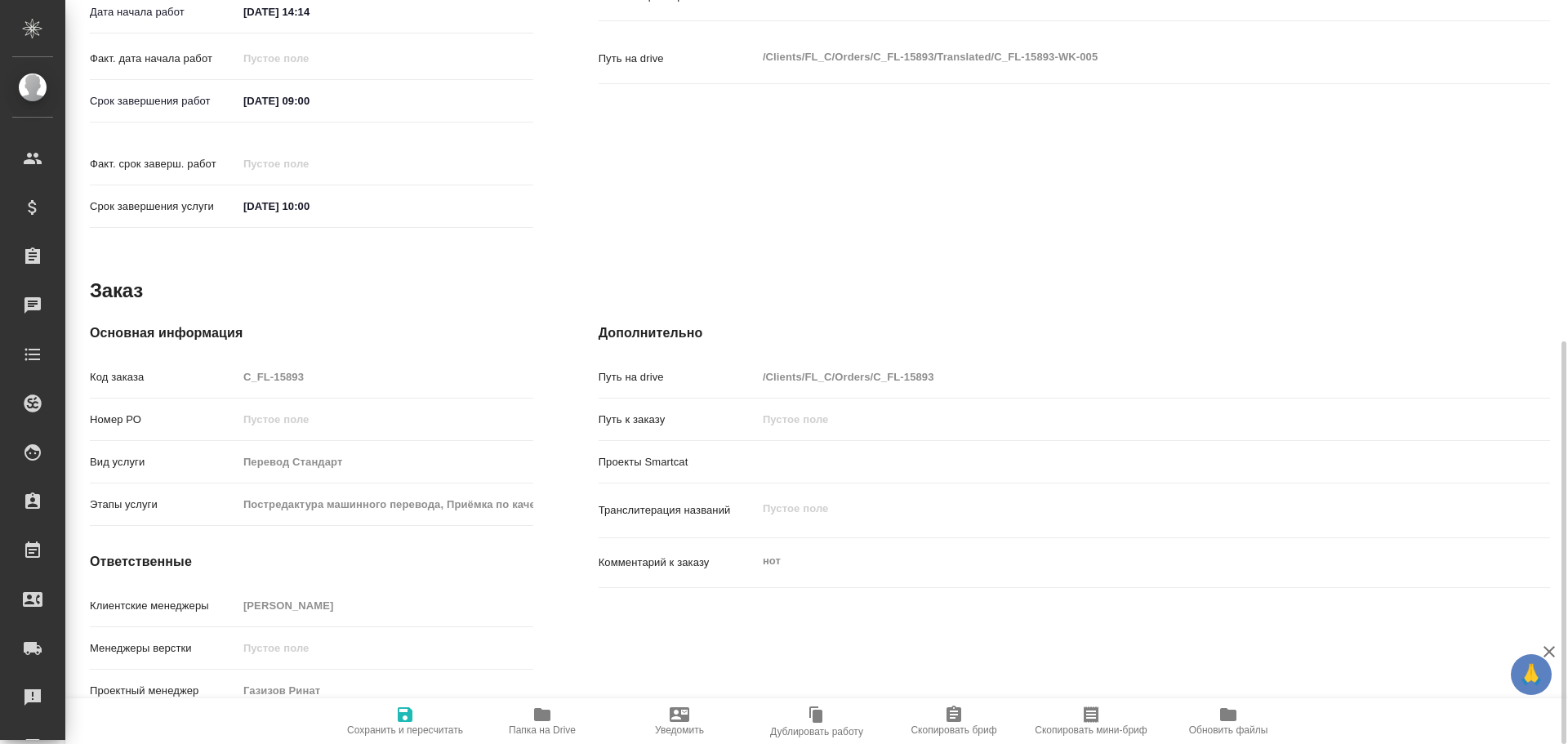
type textarea "x"
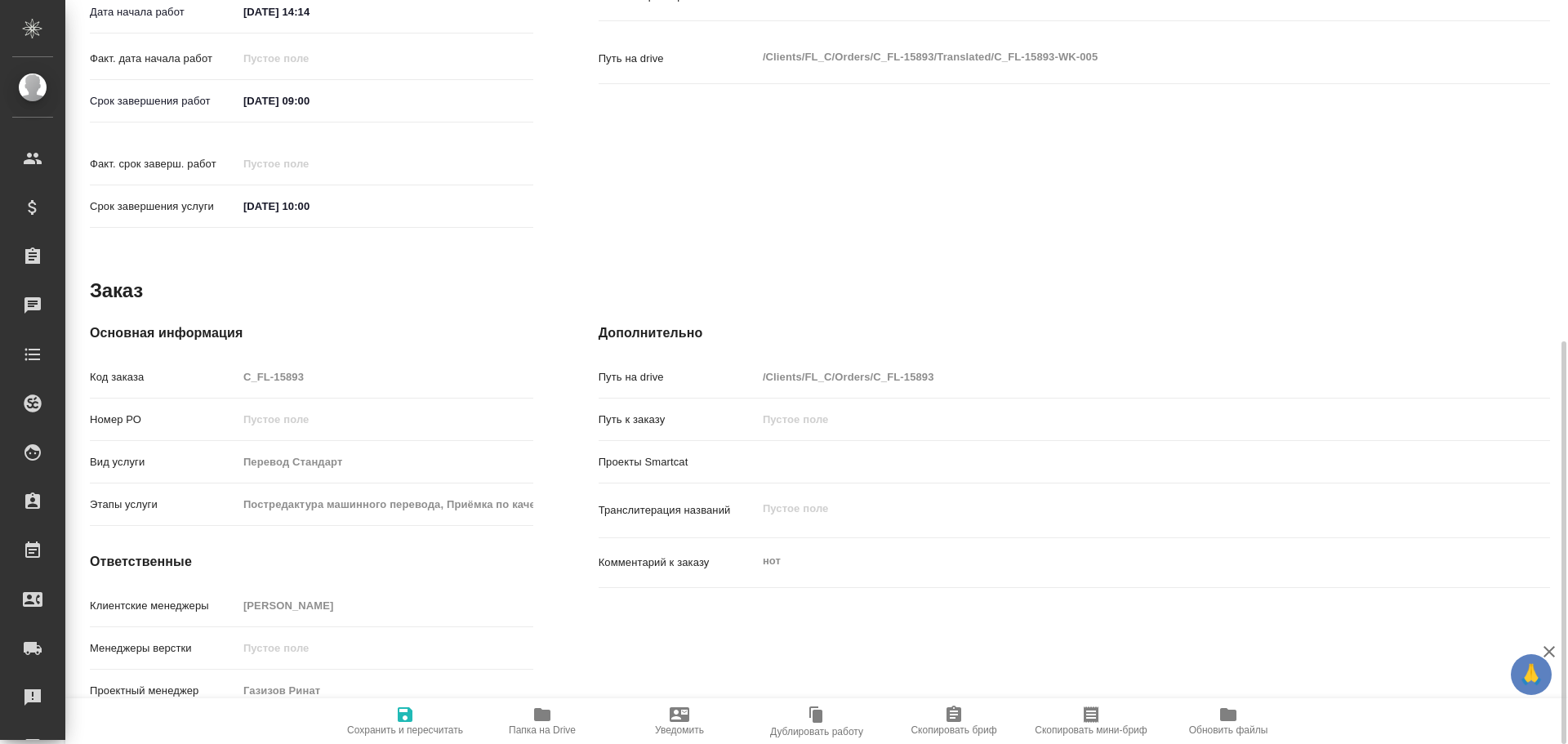
type textarea "x"
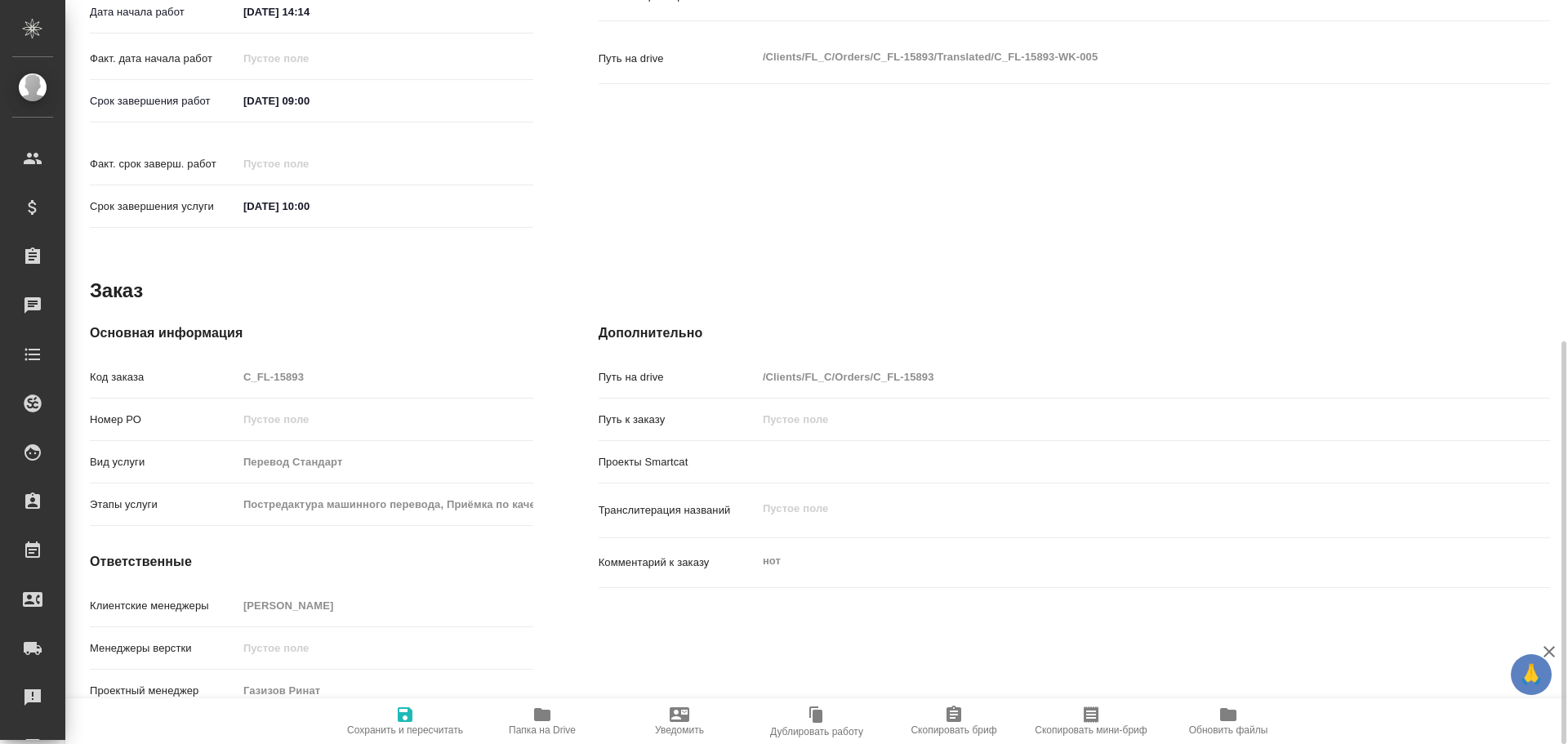
click at [543, 711] on icon "button" at bounding box center [542, 715] width 16 height 14
type textarea "x"
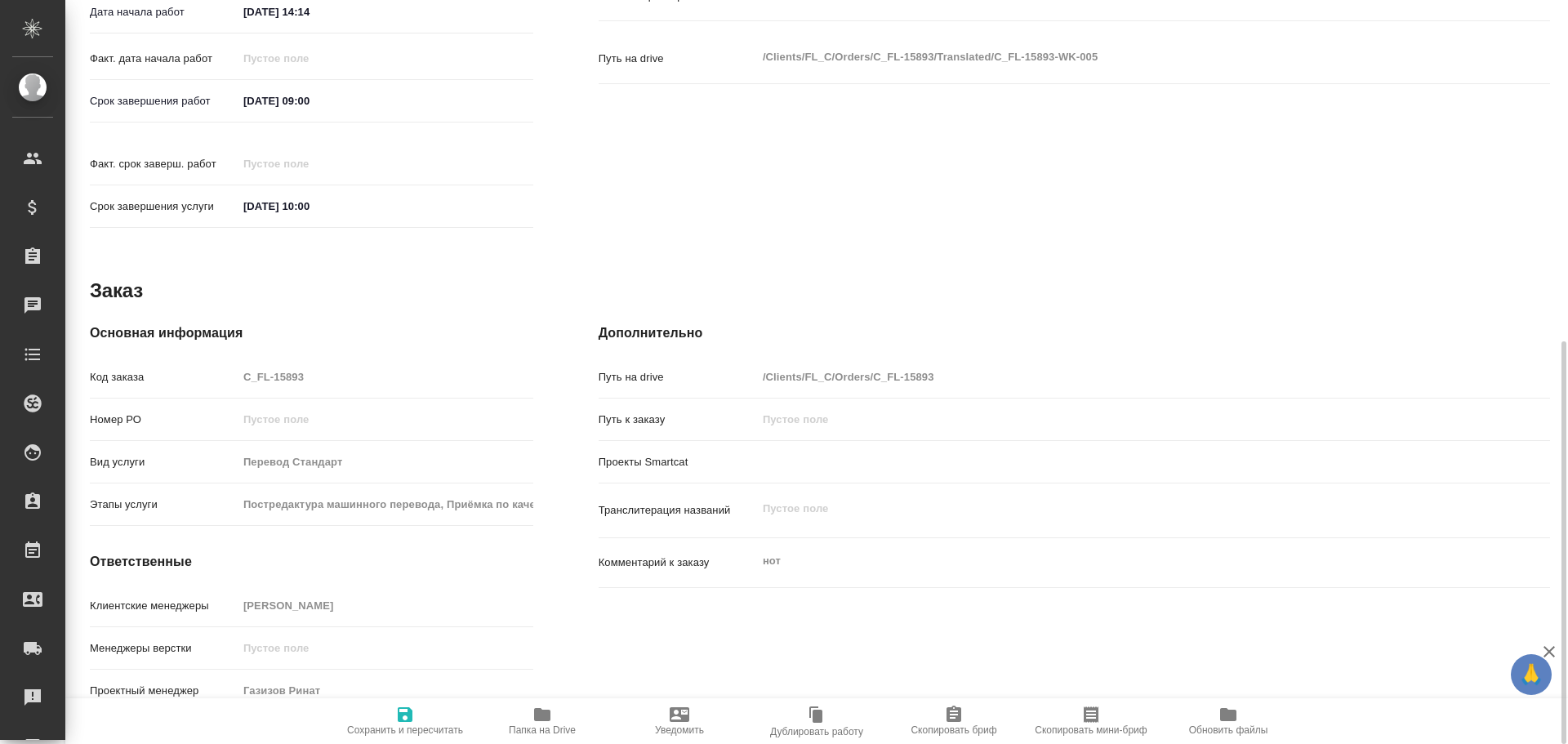
type textarea "x"
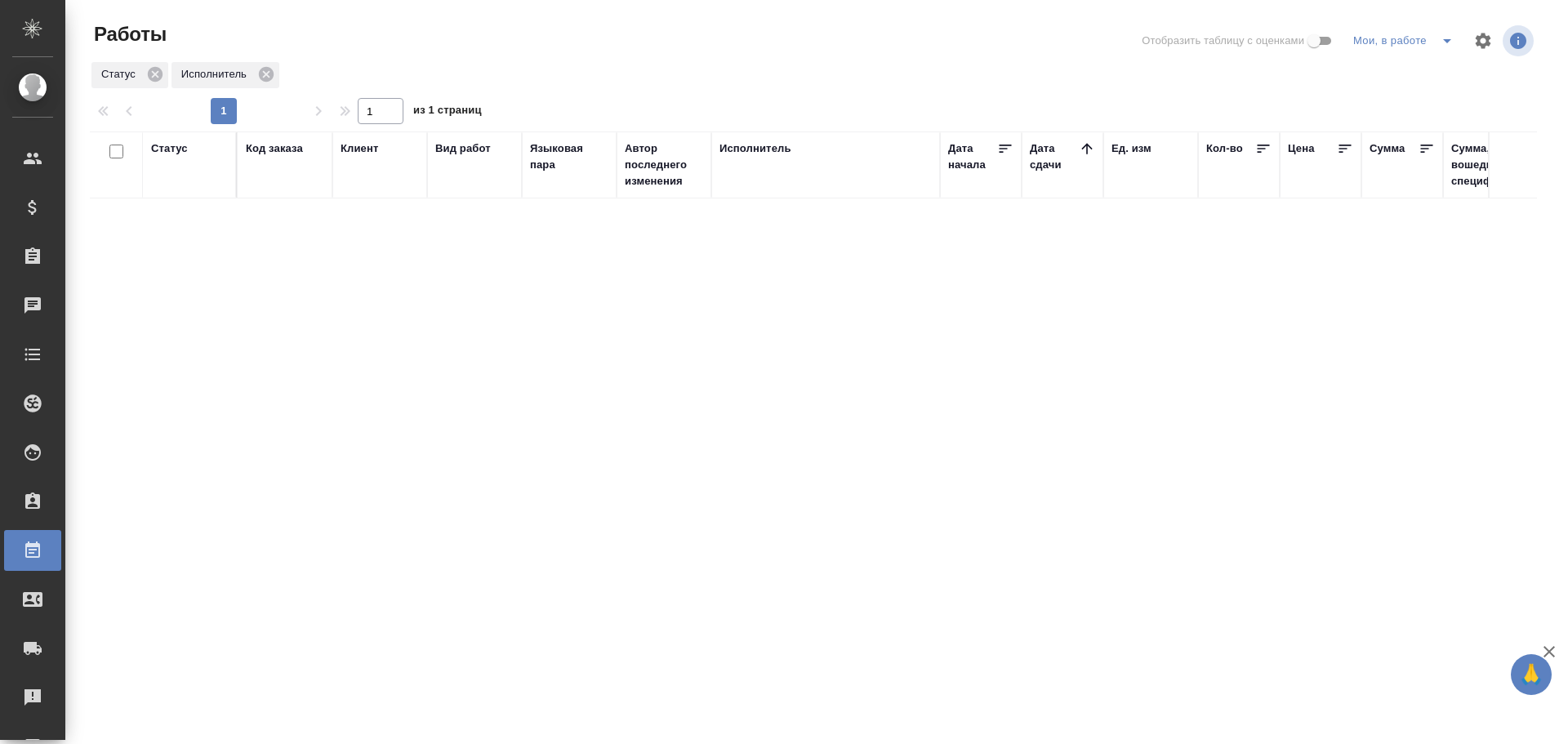
click at [1444, 52] on button "split button" at bounding box center [1447, 41] width 33 height 26
click li "Стандартные настройки"
